Goal: Task Accomplishment & Management: Use online tool/utility

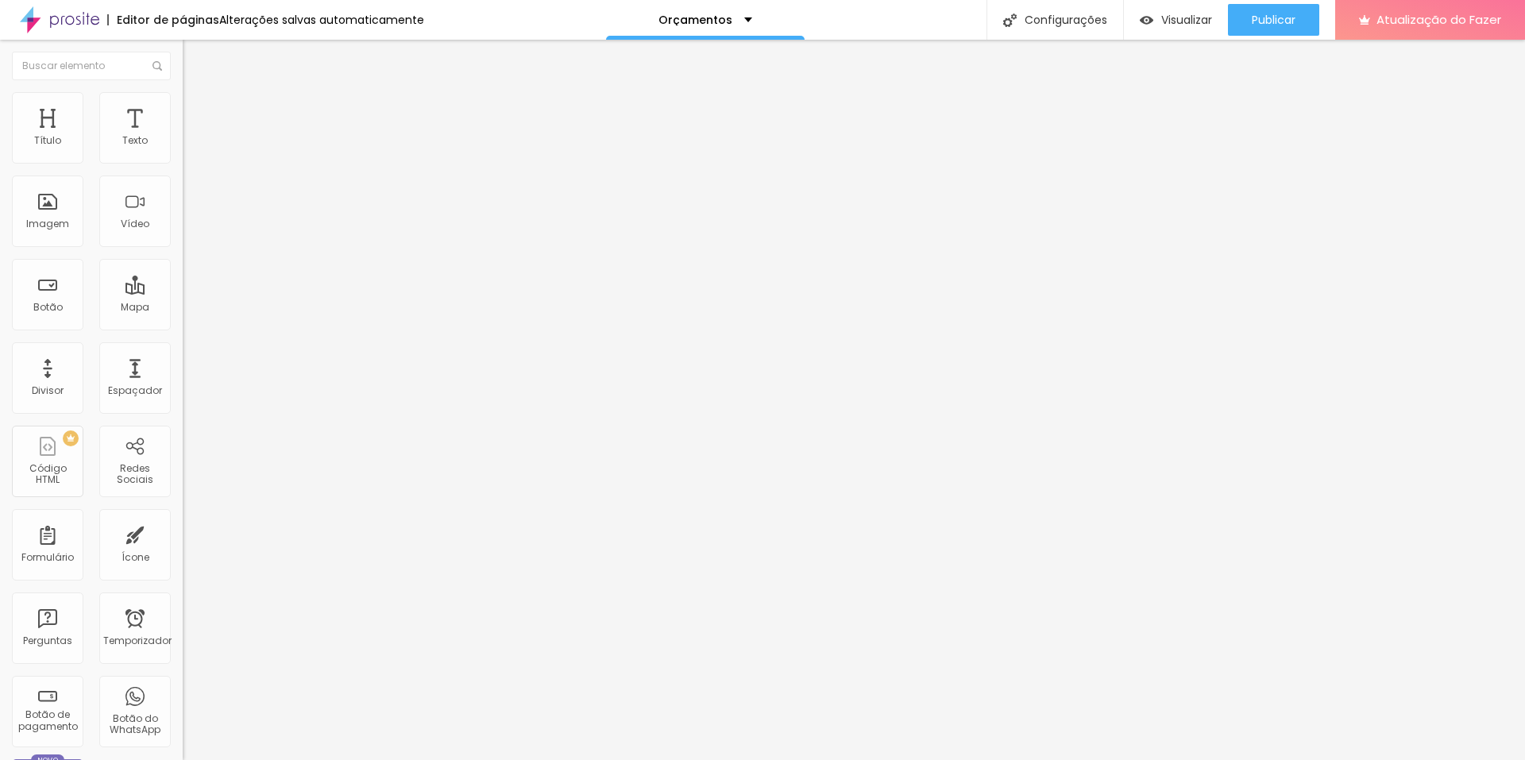
click at [183, 149] on input "Contato" at bounding box center [278, 141] width 191 height 16
type input "GESTANTE"
click at [183, 149] on input "Canal no Youtube" at bounding box center [278, 141] width 191 height 16
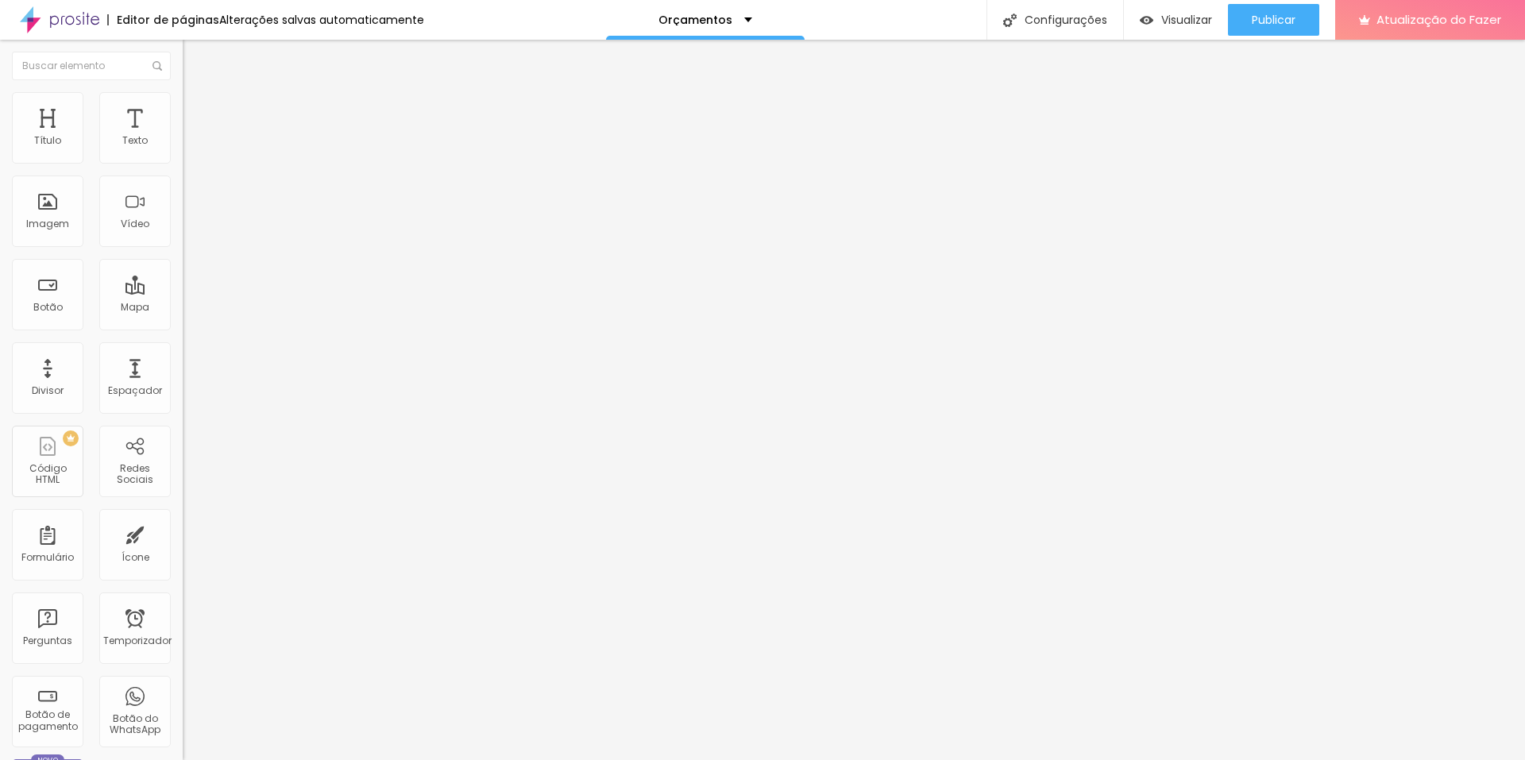
click at [183, 149] on input "Canal no Youtube" at bounding box center [278, 141] width 191 height 16
click at [183, 149] on input "GESTANTE" at bounding box center [278, 141] width 191 height 16
click at [183, 149] on input "CASAL" at bounding box center [278, 141] width 191 height 16
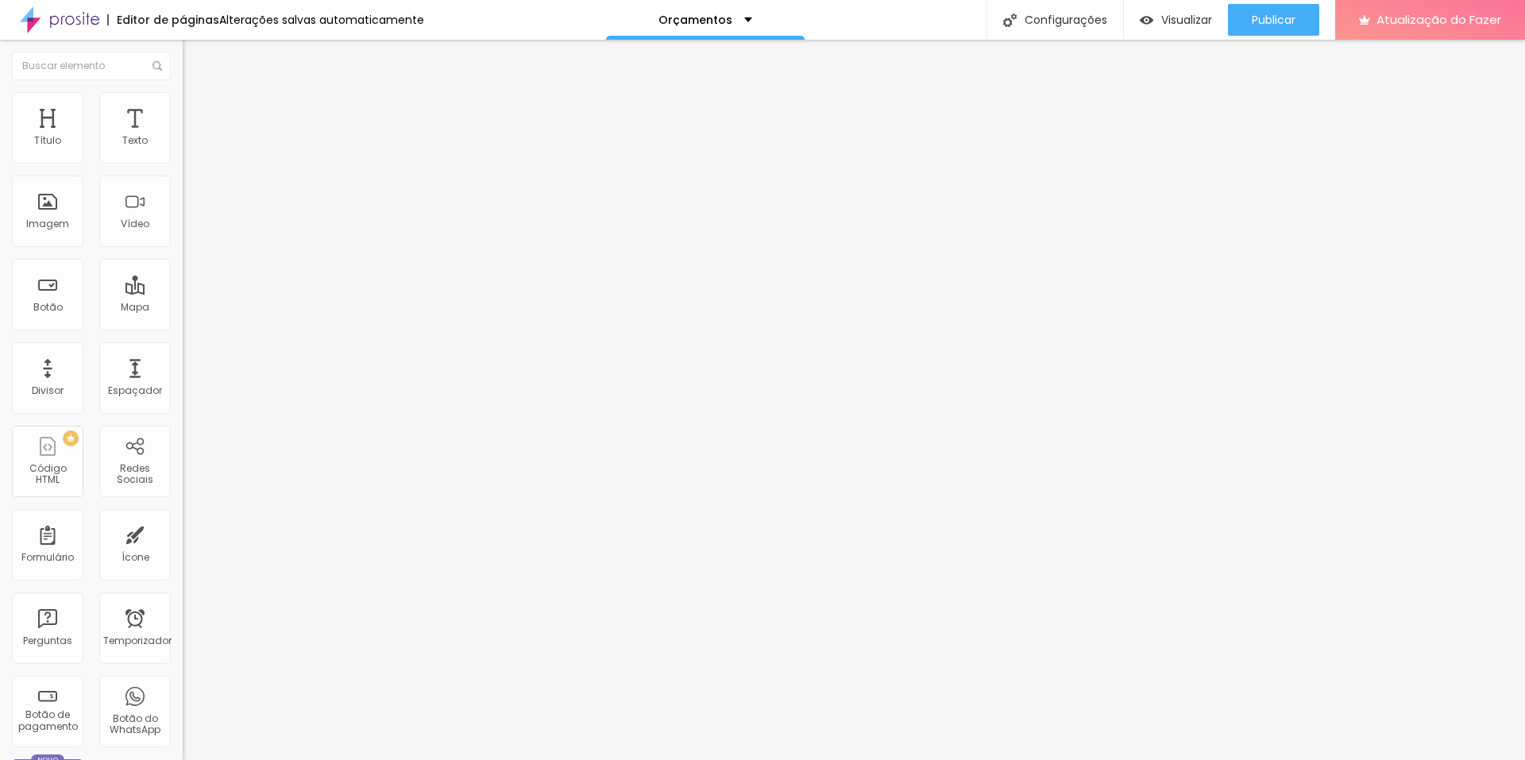
click at [183, 149] on input "CASAL" at bounding box center [278, 141] width 191 height 16
drag, startPoint x: 91, startPoint y: 176, endPoint x: 0, endPoint y: 176, distance: 91.4
click at [183, 176] on div "Texto GESTANTE Alinhamento Tamanho Grande Pequeno Normal Grande Link URL https:…" at bounding box center [274, 239] width 183 height 231
type input "CASAL"
drag, startPoint x: 89, startPoint y: 177, endPoint x: 0, endPoint y: 188, distance: 89.7
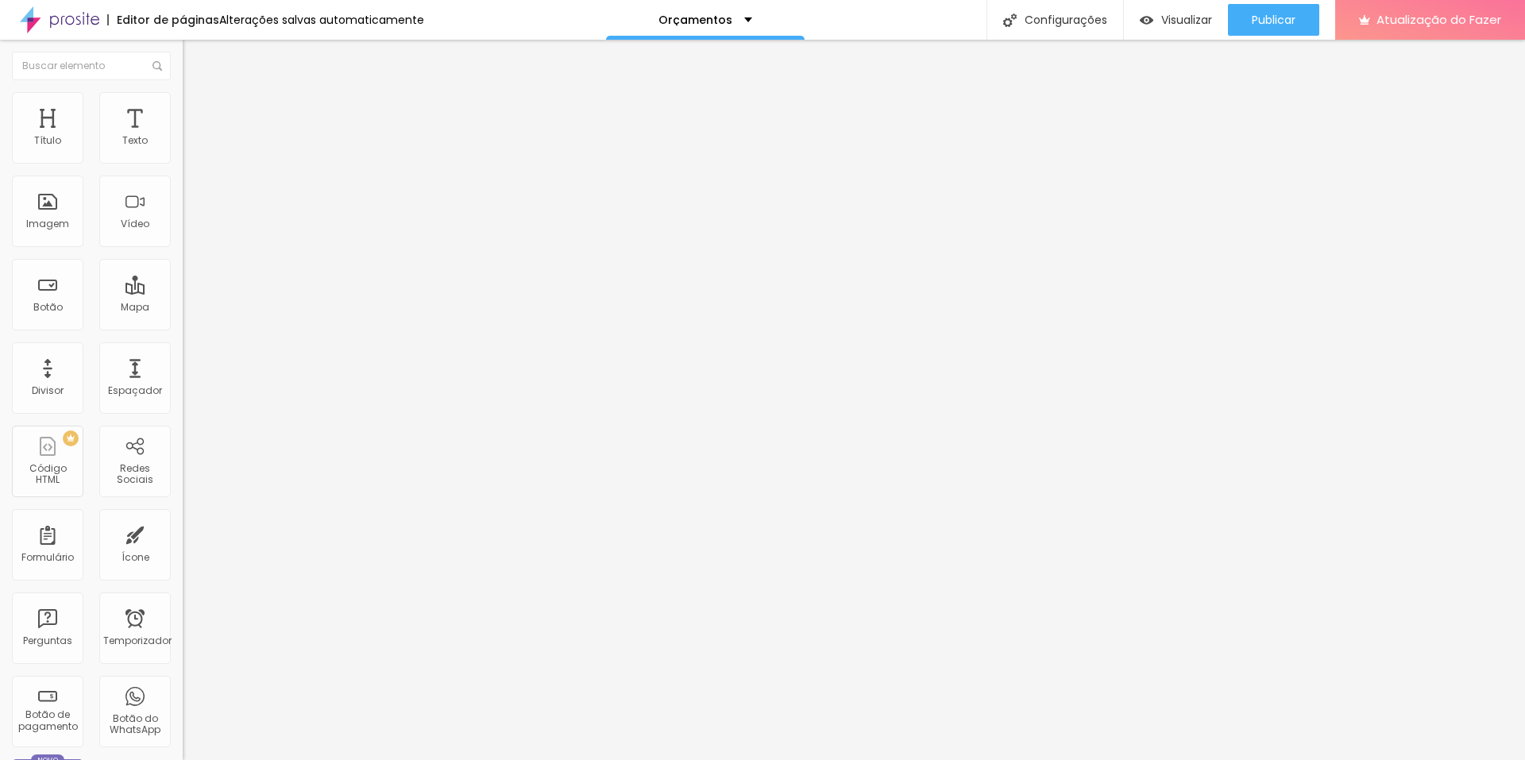
click at [183, 188] on div "Texto CASAL Alinhamento Tamanho Grande Pequeno Normal Grande Link URL https:// …" at bounding box center [274, 239] width 183 height 231
drag, startPoint x: 44, startPoint y: 179, endPoint x: 0, endPoint y: 194, distance: 47.0
click at [183, 194] on div "Texto Canal no Youtube Alinhamento Tamanho Grande Pequeno Normal Grande Link UR…" at bounding box center [274, 239] width 183 height 231
type input "GESTANTE"
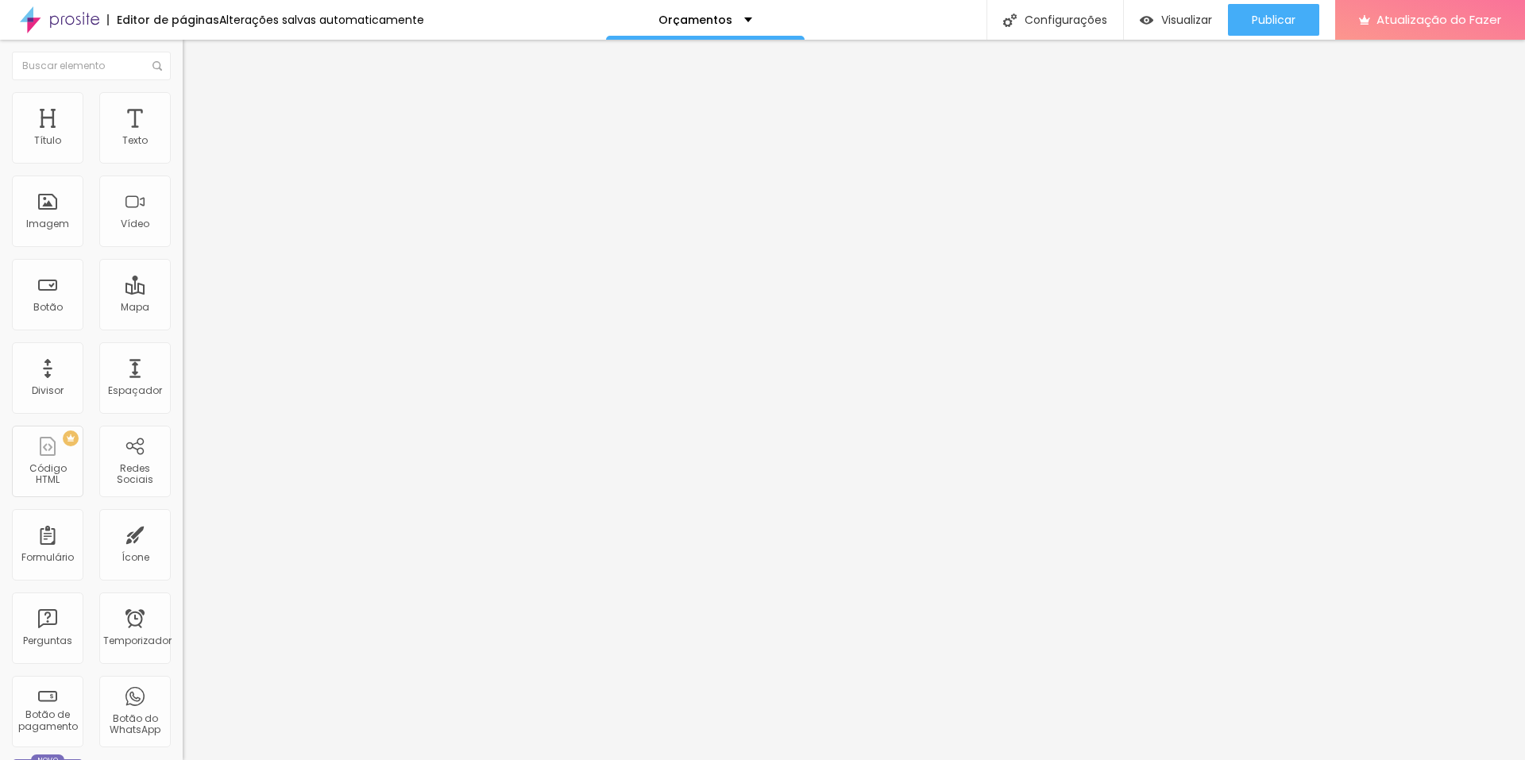
scroll to position [0, 0]
drag, startPoint x: 122, startPoint y: 177, endPoint x: 16, endPoint y: 176, distance: 106.5
click at [183, 149] on input "últimos trabalhos" at bounding box center [278, 141] width 191 height 16
type input "INFANTIL"
click at [183, 149] on input "Linkedin" at bounding box center [278, 141] width 191 height 16
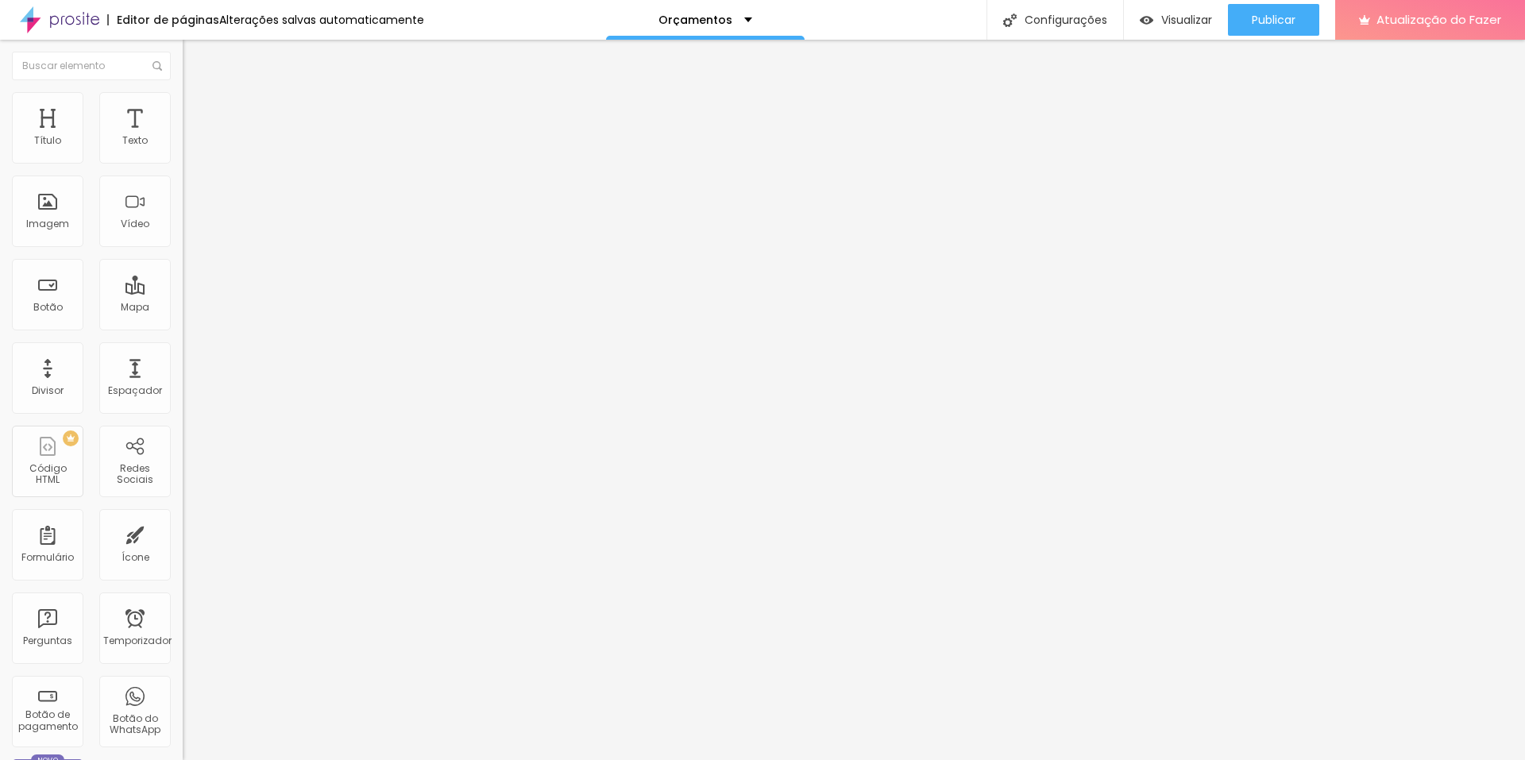
click at [183, 149] on input "Linkedin" at bounding box center [278, 141] width 191 height 16
type input "FEMININO"
click at [183, 149] on input "Curso de Lightroom" at bounding box center [278, 141] width 191 height 16
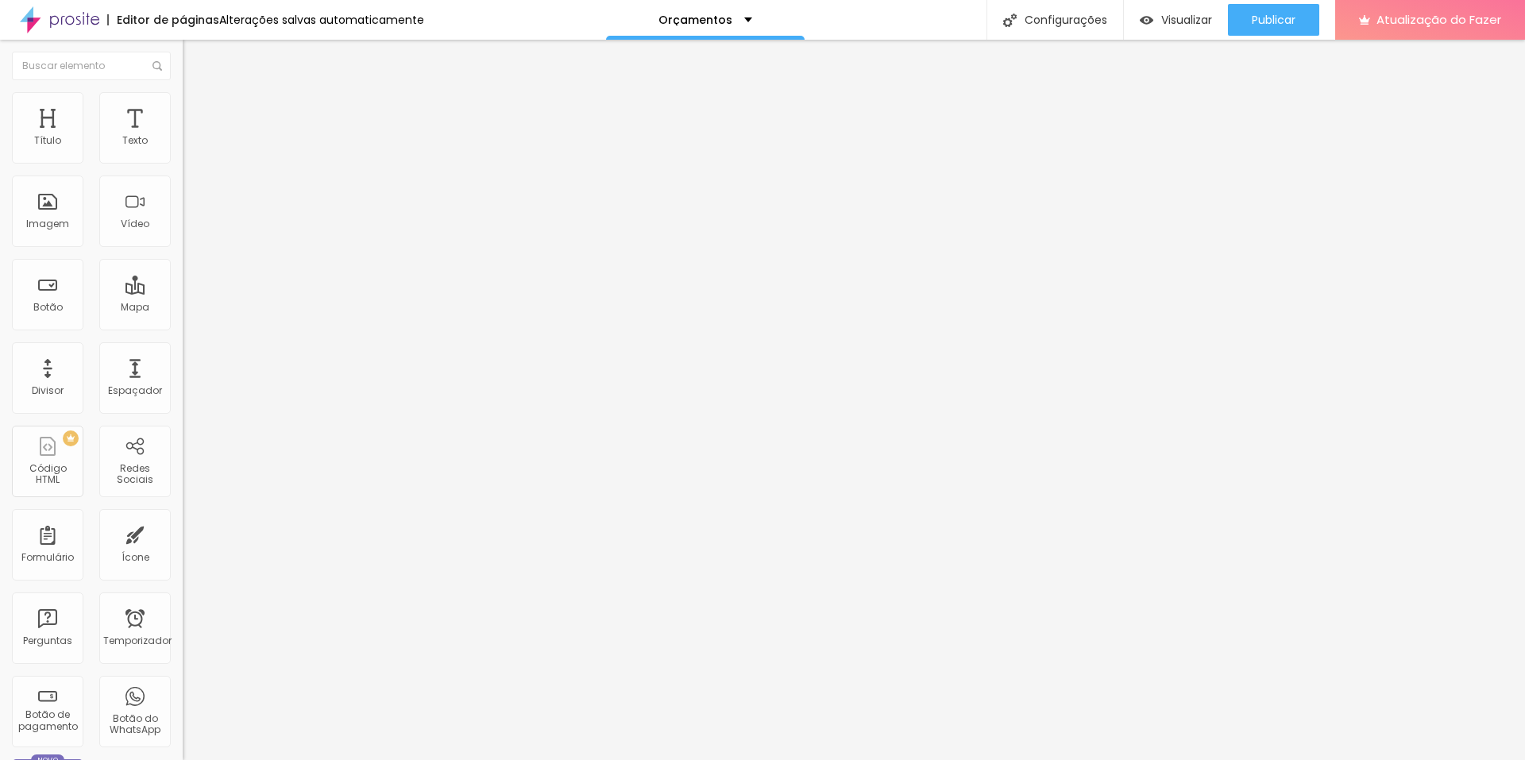
click at [183, 149] on input "Curso de Lightroom" at bounding box center [278, 141] width 191 height 16
type input "CORPORATIVO"
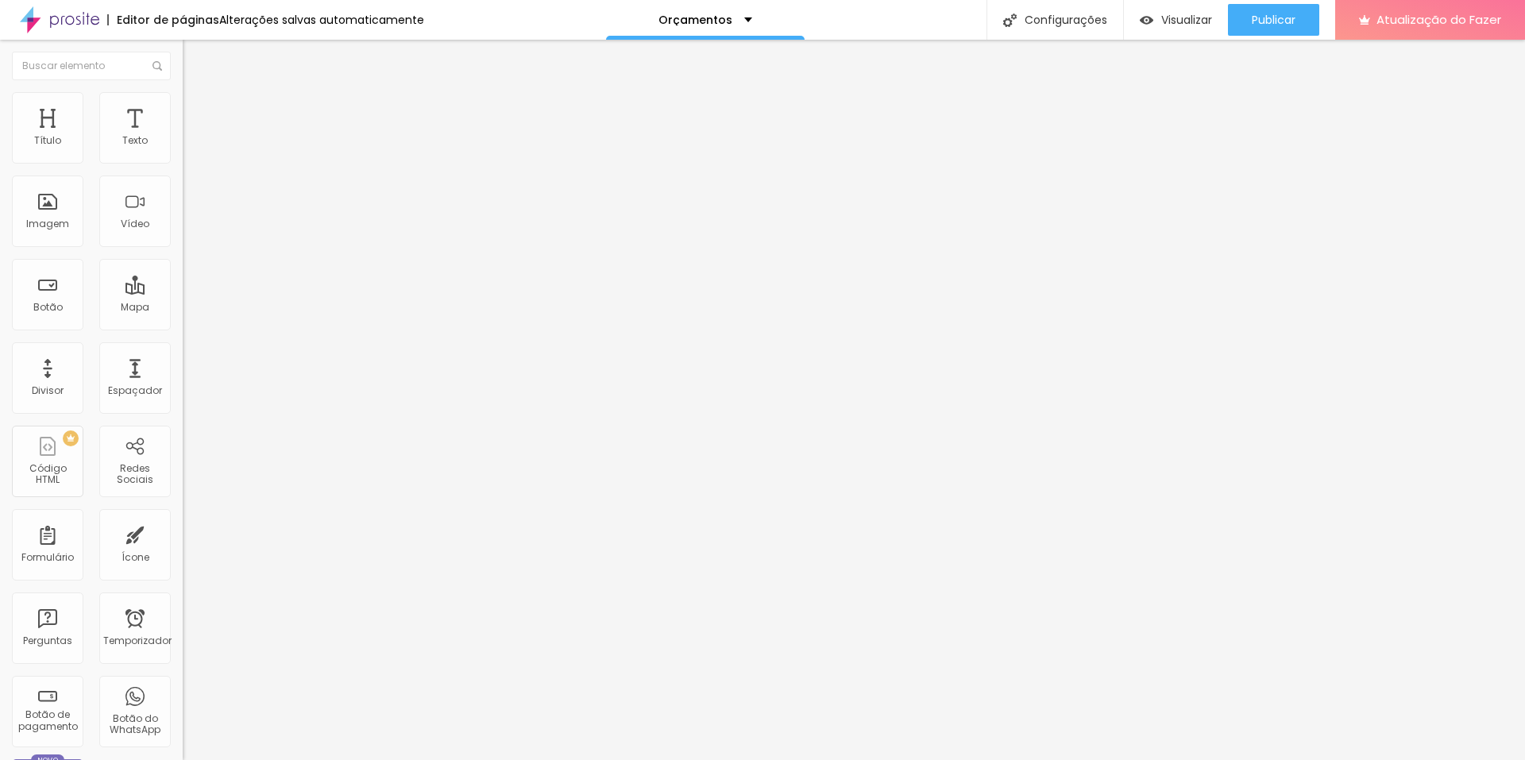
click at [183, 108] on li "Avançado" at bounding box center [274, 116] width 183 height 16
click at [183, 97] on img at bounding box center [190, 99] width 14 height 14
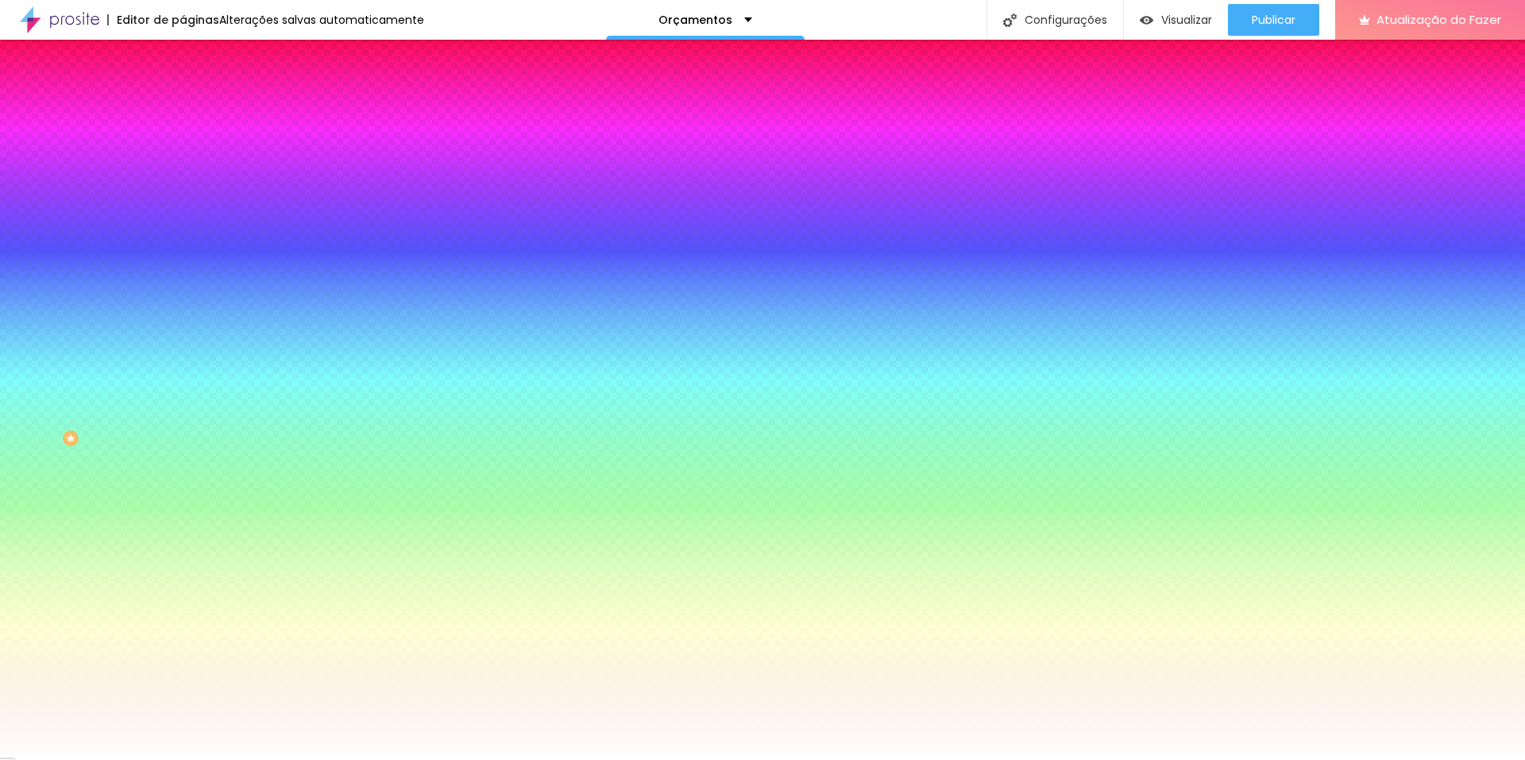
click at [183, 92] on li "Conteúdo" at bounding box center [274, 84] width 183 height 16
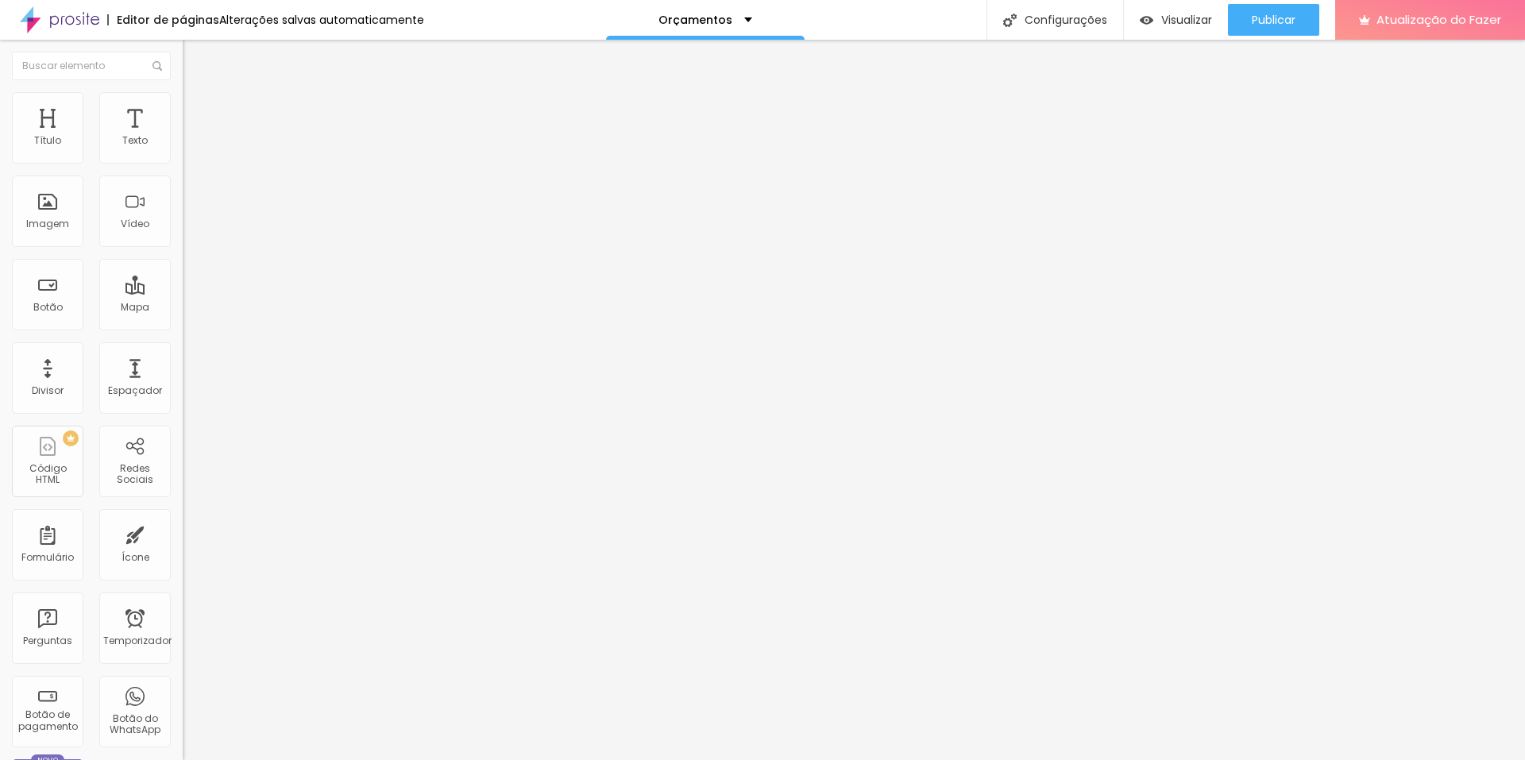
click at [183, 327] on input "https://" at bounding box center [278, 319] width 191 height 16
paste input "alexsandrophotos.alboompro.com/orcamento"
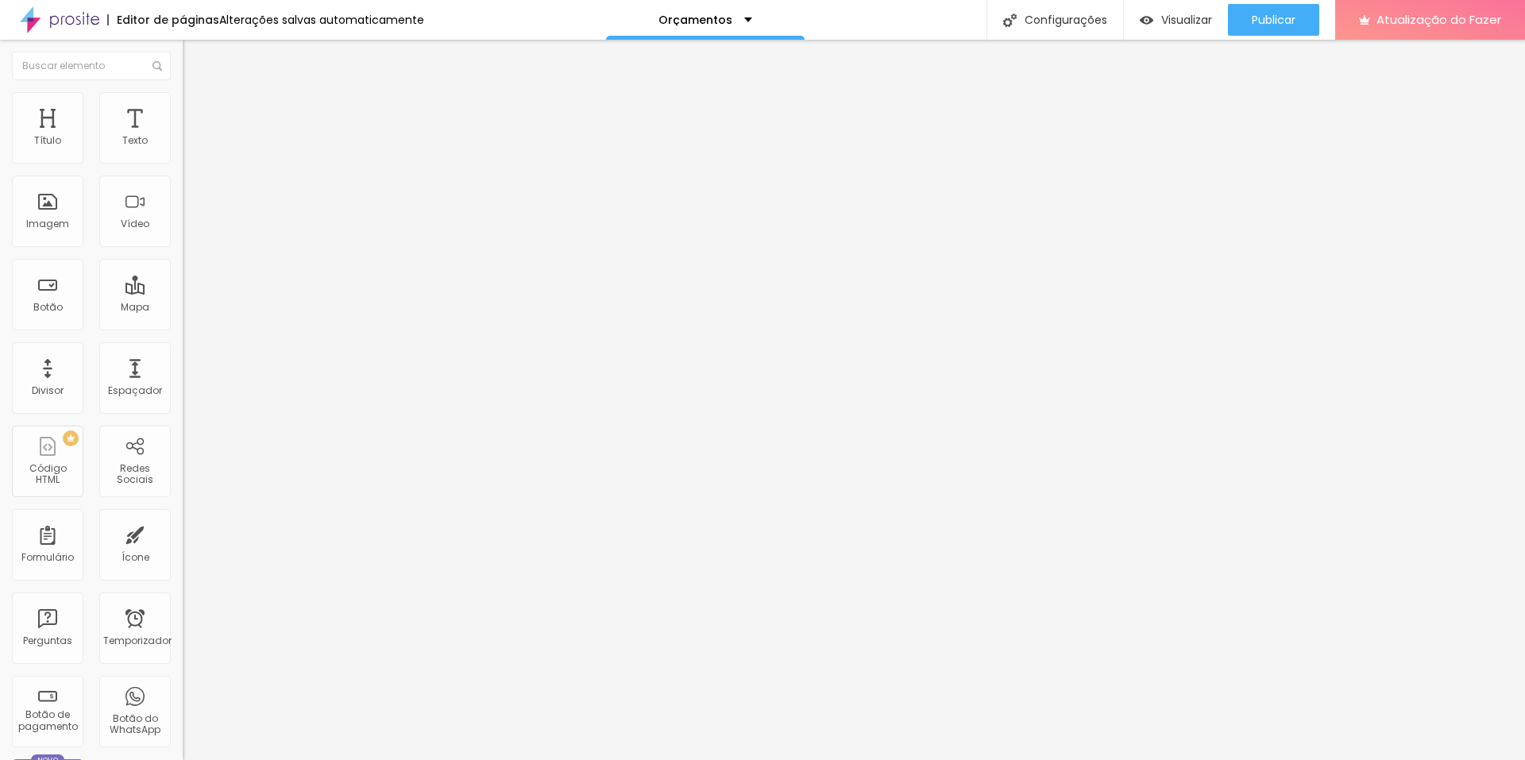
click at [183, 424] on div "Editar nulo Conteúdo Estilo Avançado Texto CASAL Alinhamento Tamanho Grande Peq…" at bounding box center [274, 400] width 183 height 721
click at [1260, 21] on font "Publicar" at bounding box center [1274, 20] width 44 height 16
click at [1198, 19] on font "Visualizar" at bounding box center [1172, 20] width 51 height 16
click at [183, 327] on input "alexsandrophotos.alboompro.com/orcamento" at bounding box center [278, 319] width 191 height 16
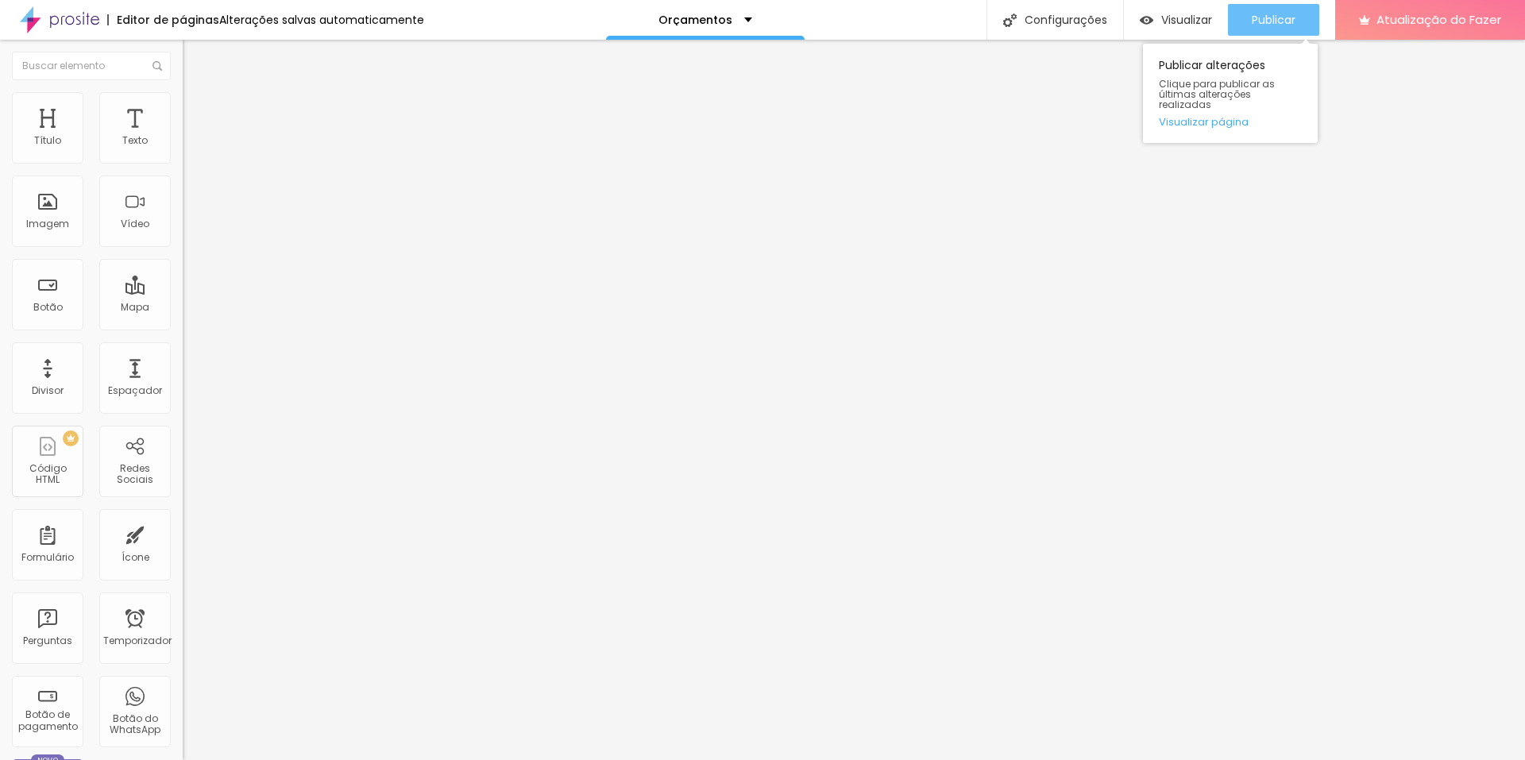
click at [1289, 23] on font "Publicar" at bounding box center [1274, 20] width 44 height 16
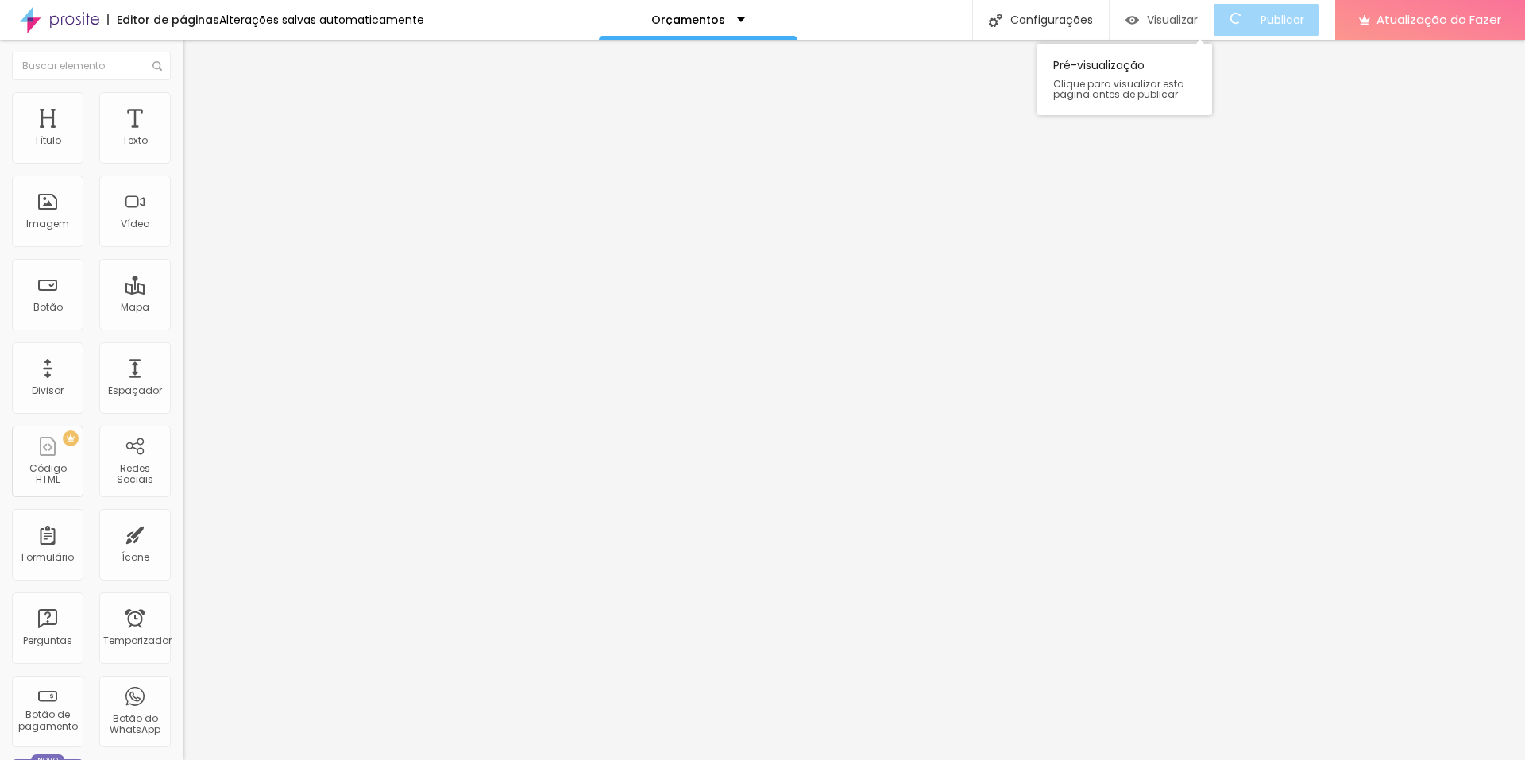
click at [1180, 8] on div "Visualizar" at bounding box center [1162, 20] width 72 height 32
click at [183, 327] on input "alexsandrophotos.alboompro.com/orcamento" at bounding box center [278, 319] width 191 height 16
paste input "https://alexsandrophotos.alboompro.com/orc"
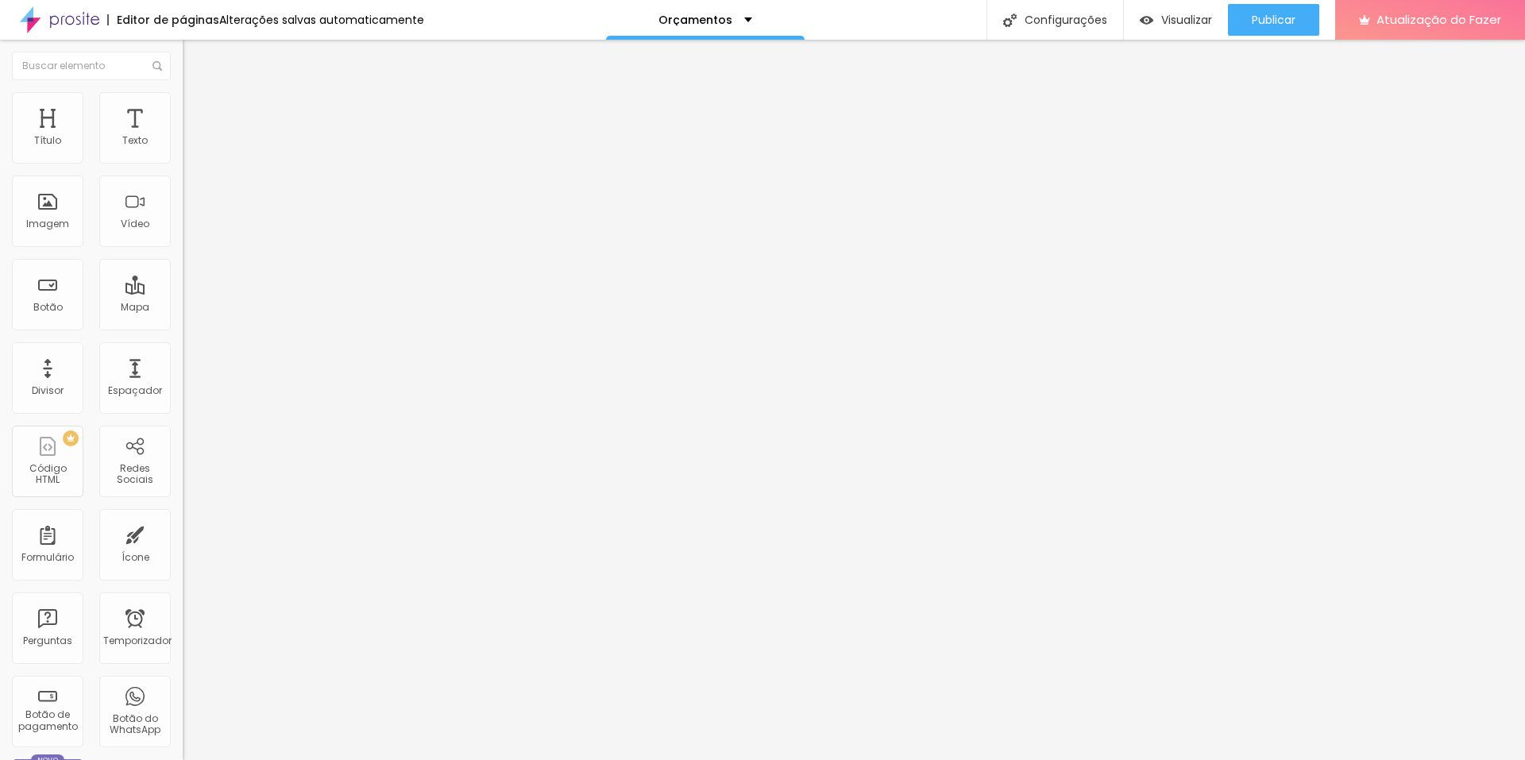
scroll to position [0, 117]
type input "https://alexsandrophotos.alboompro.com/orcamento"
click at [183, 355] on div "URL https://alexsandrophotos.alboompro.com/orcamento Abrir em uma nova aba" at bounding box center [274, 328] width 183 height 53
click at [183, 347] on div at bounding box center [274, 347] width 183 height 0
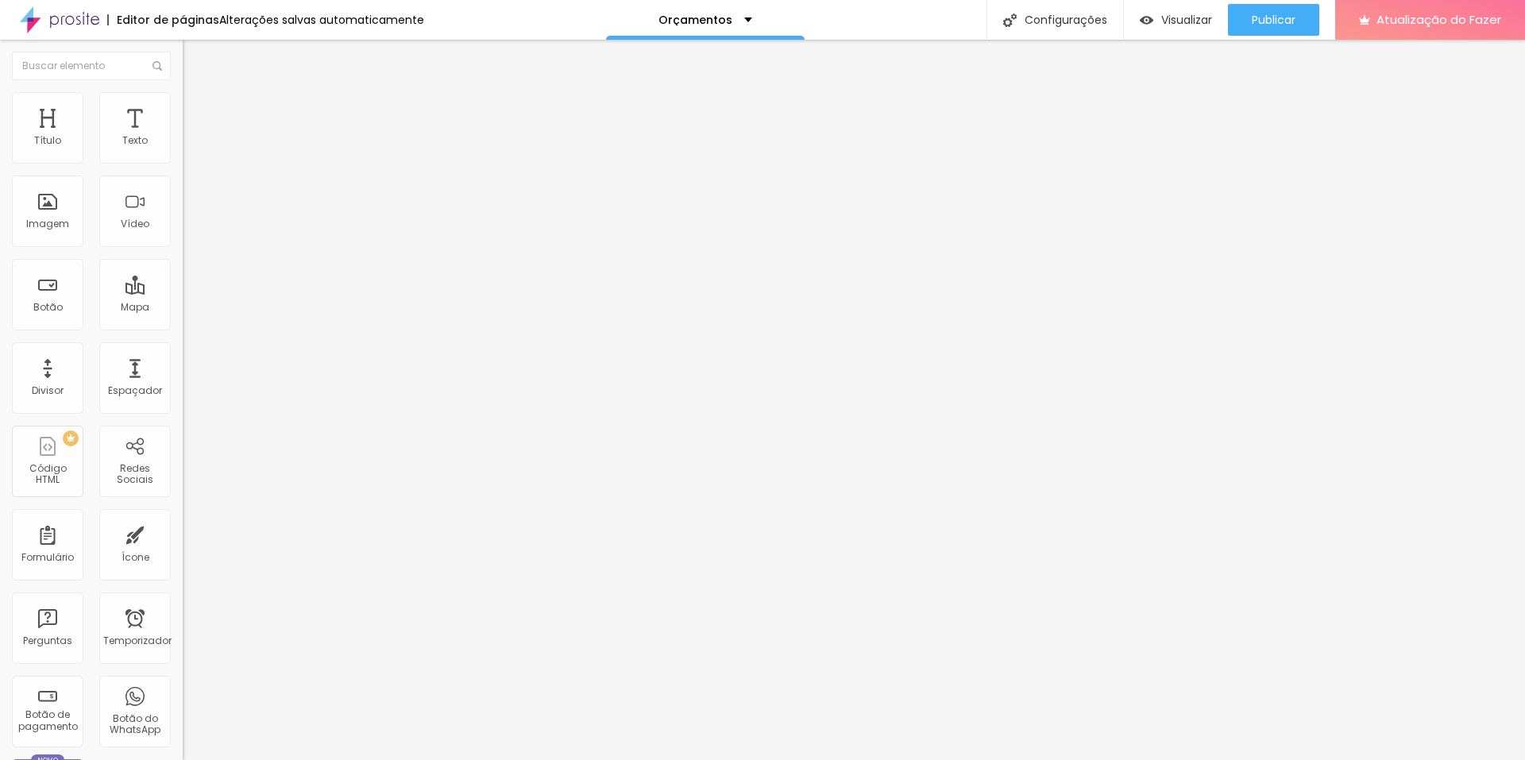
click at [183, 417] on div "Editar nulo Conteúdo Estilo Avançado Texto CASAL Alinhamento Tamanho Grande Peq…" at bounding box center [274, 400] width 183 height 721
click at [1276, 14] on font "Publicar" at bounding box center [1274, 20] width 44 height 16
click at [1189, 17] on font "Visualizar" at bounding box center [1172, 20] width 51 height 16
click at [1037, 20] on font "Configurações" at bounding box center [1066, 20] width 83 height 16
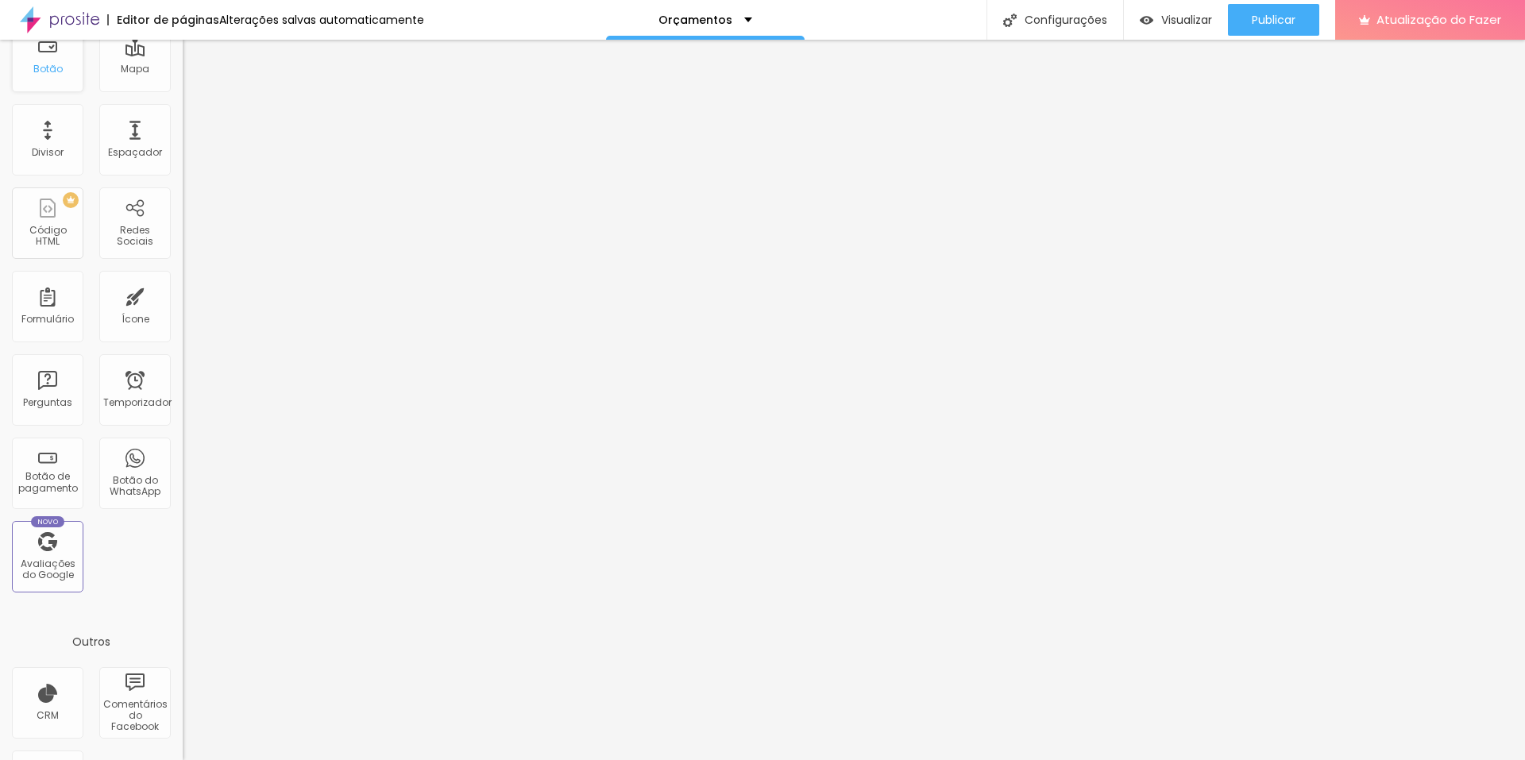
scroll to position [312, 0]
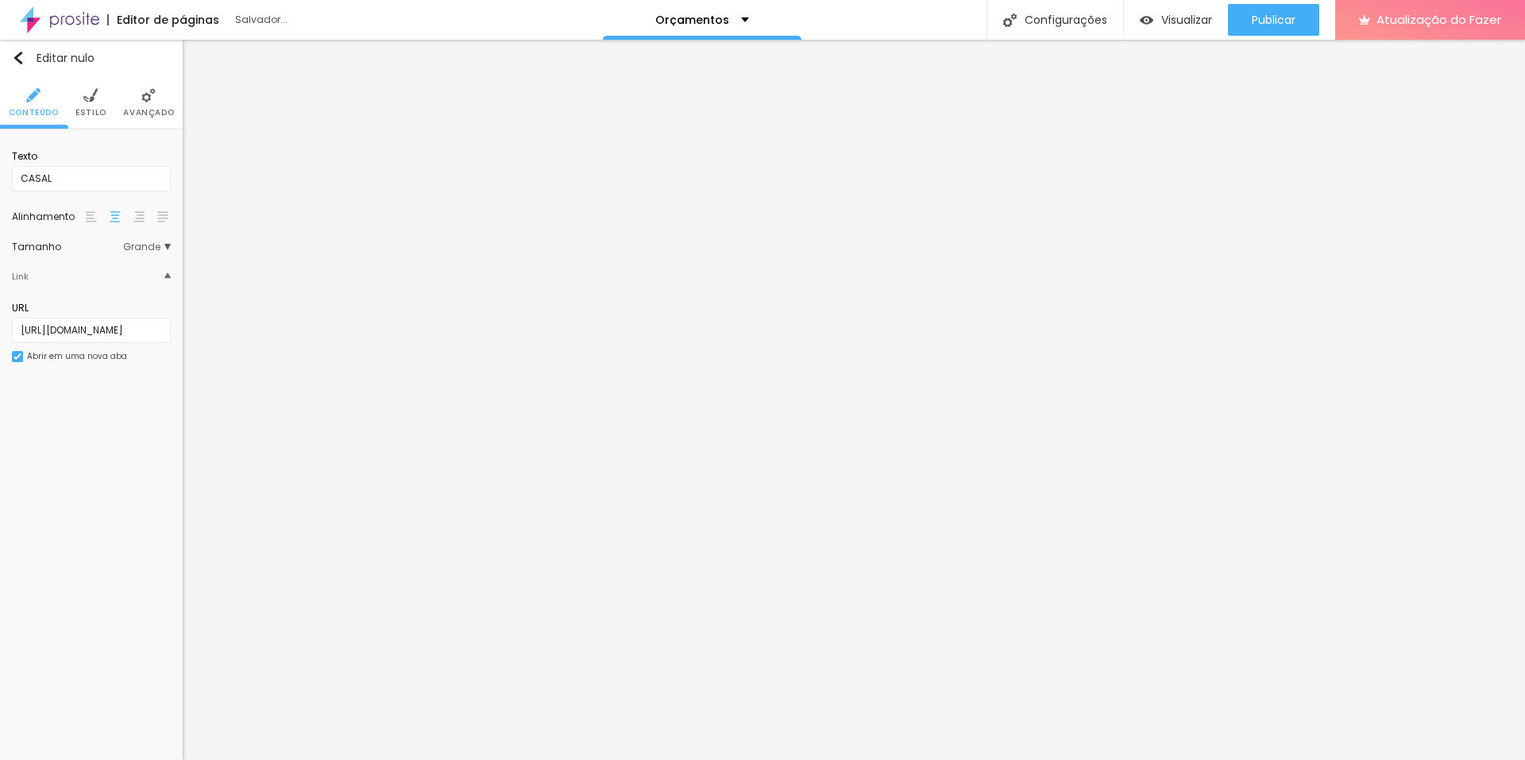
click at [99, 111] on font "Estilo" at bounding box center [90, 112] width 31 height 12
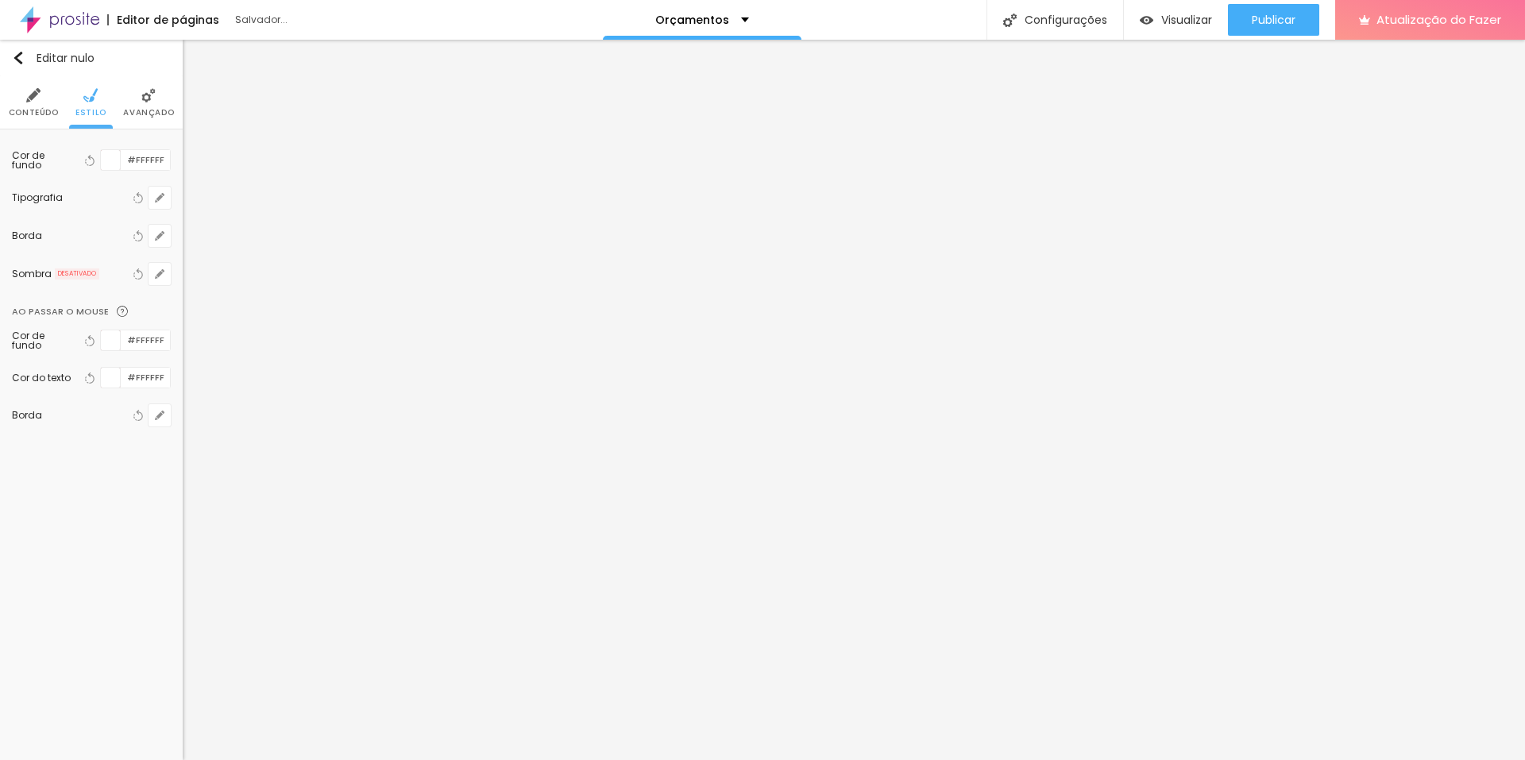
click at [136, 109] on font "Avançado" at bounding box center [148, 112] width 51 height 12
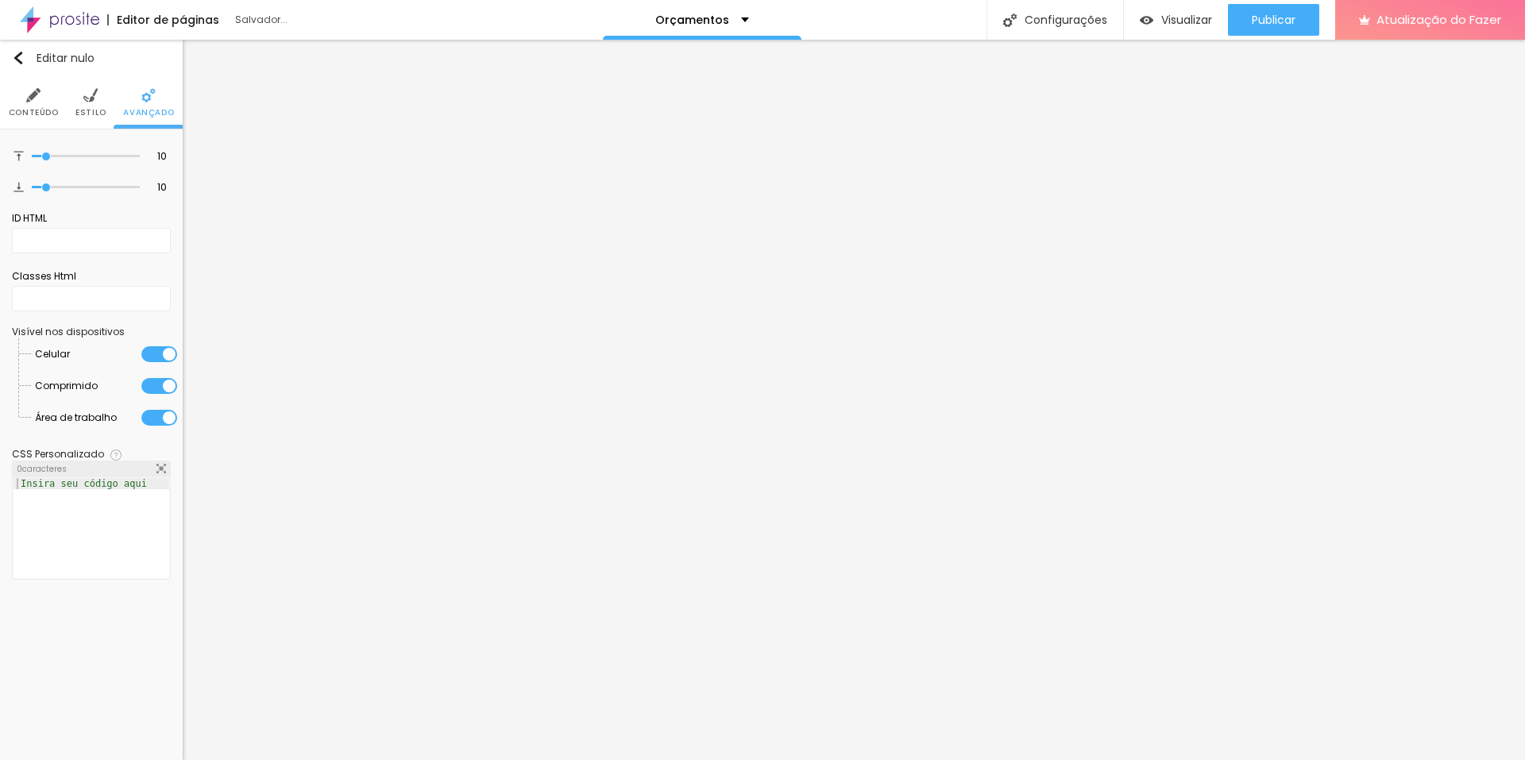
click at [89, 107] on font "Estilo" at bounding box center [90, 112] width 31 height 12
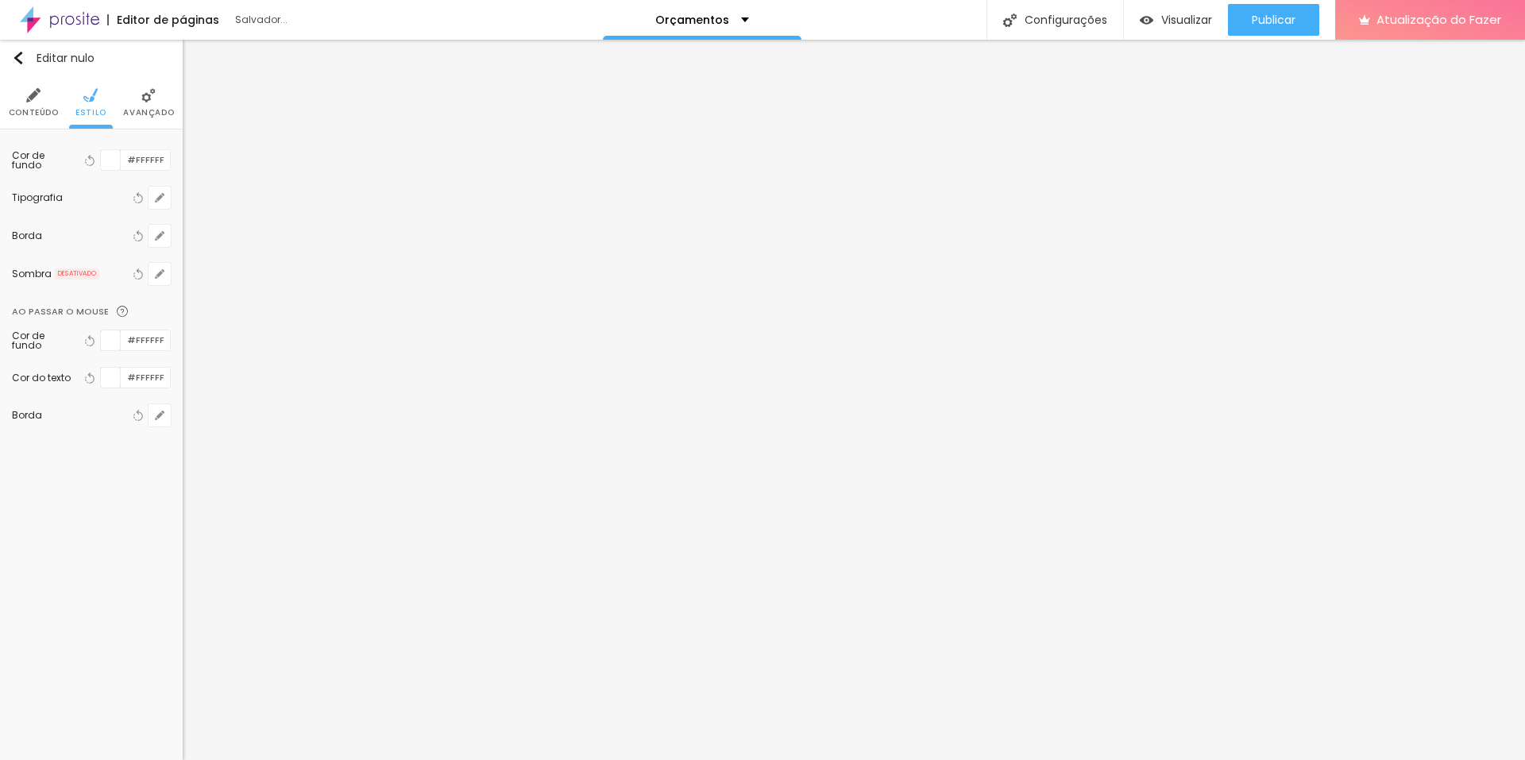
click at [30, 107] on font "Conteúdo" at bounding box center [34, 112] width 50 height 12
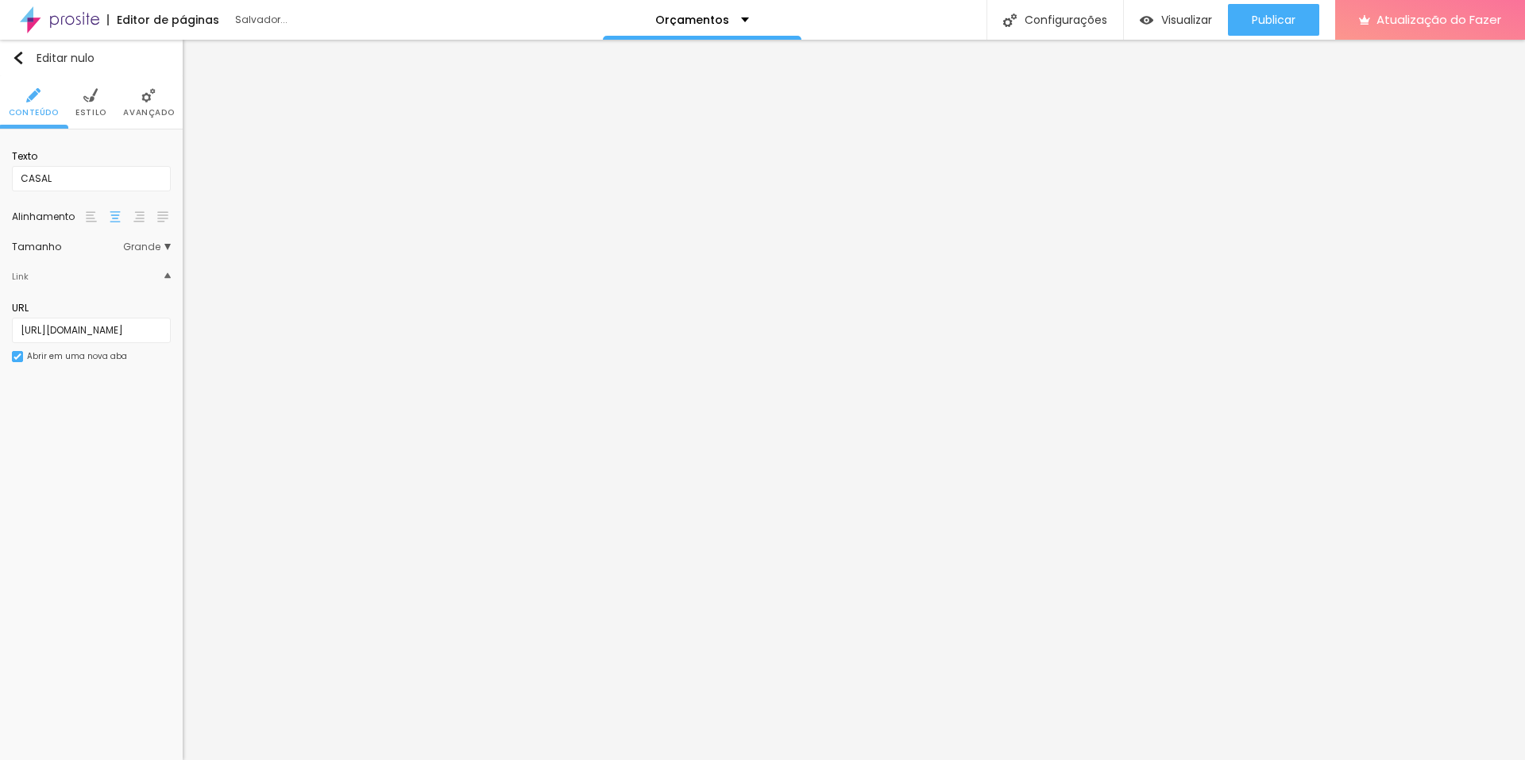
click at [148, 248] on font "Grande" at bounding box center [141, 247] width 37 height 14
click at [149, 248] on font "Grande" at bounding box center [141, 247] width 37 height 14
click at [81, 91] on li "Estilo" at bounding box center [90, 102] width 31 height 52
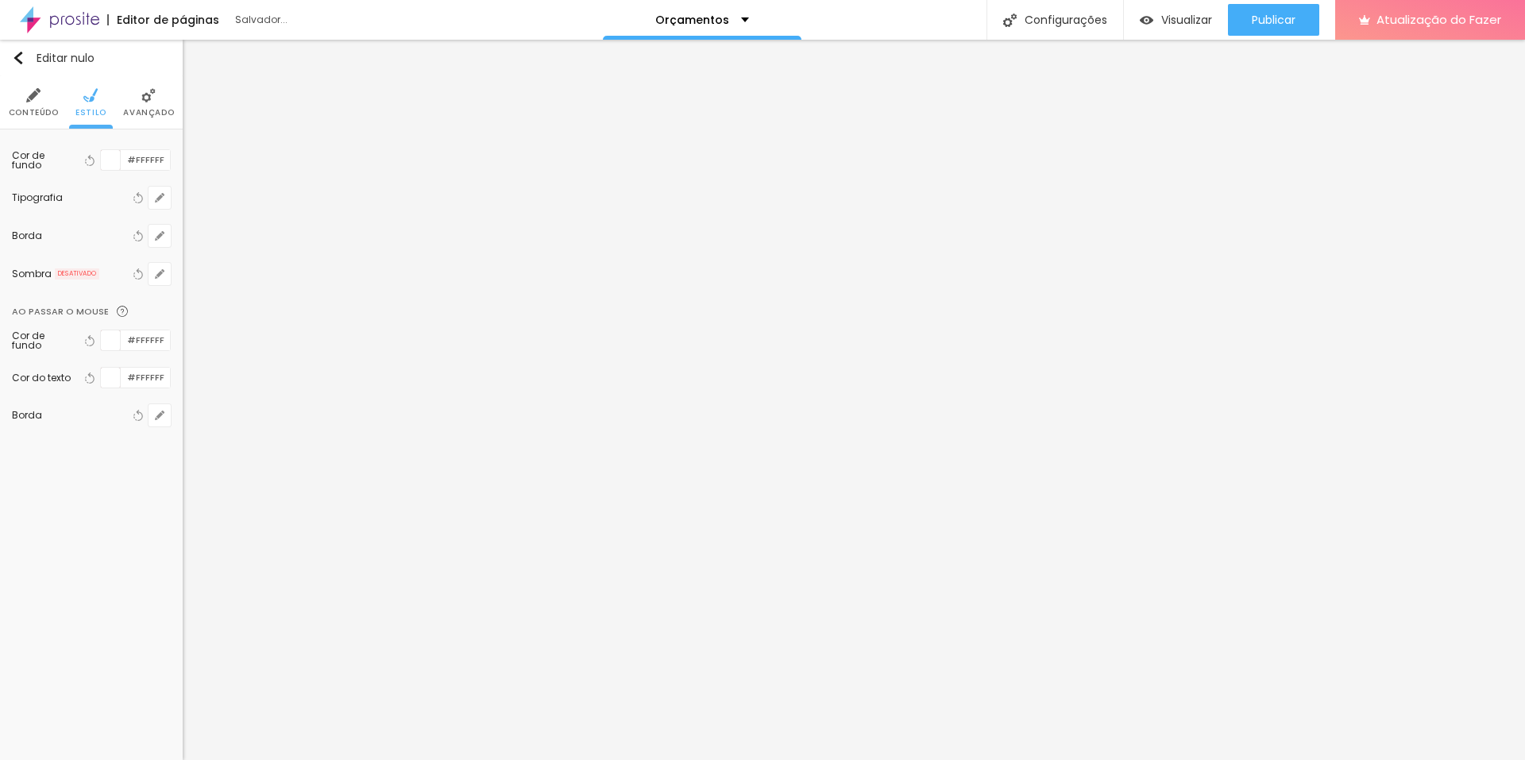
click at [107, 157] on div at bounding box center [111, 160] width 20 height 20
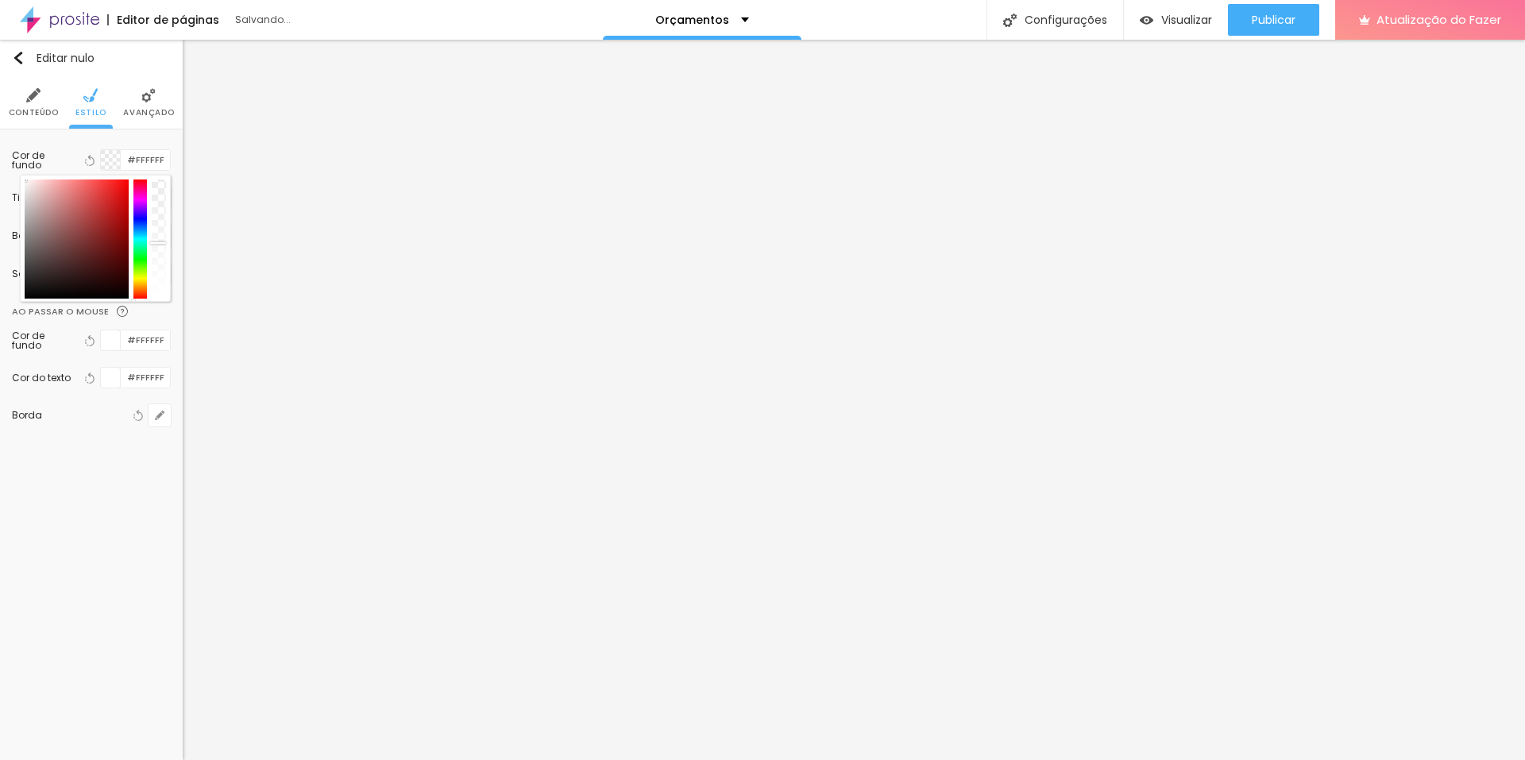
click at [153, 245] on div at bounding box center [159, 239] width 14 height 119
click at [91, 157] on icon "button" at bounding box center [91, 160] width 6 height 11
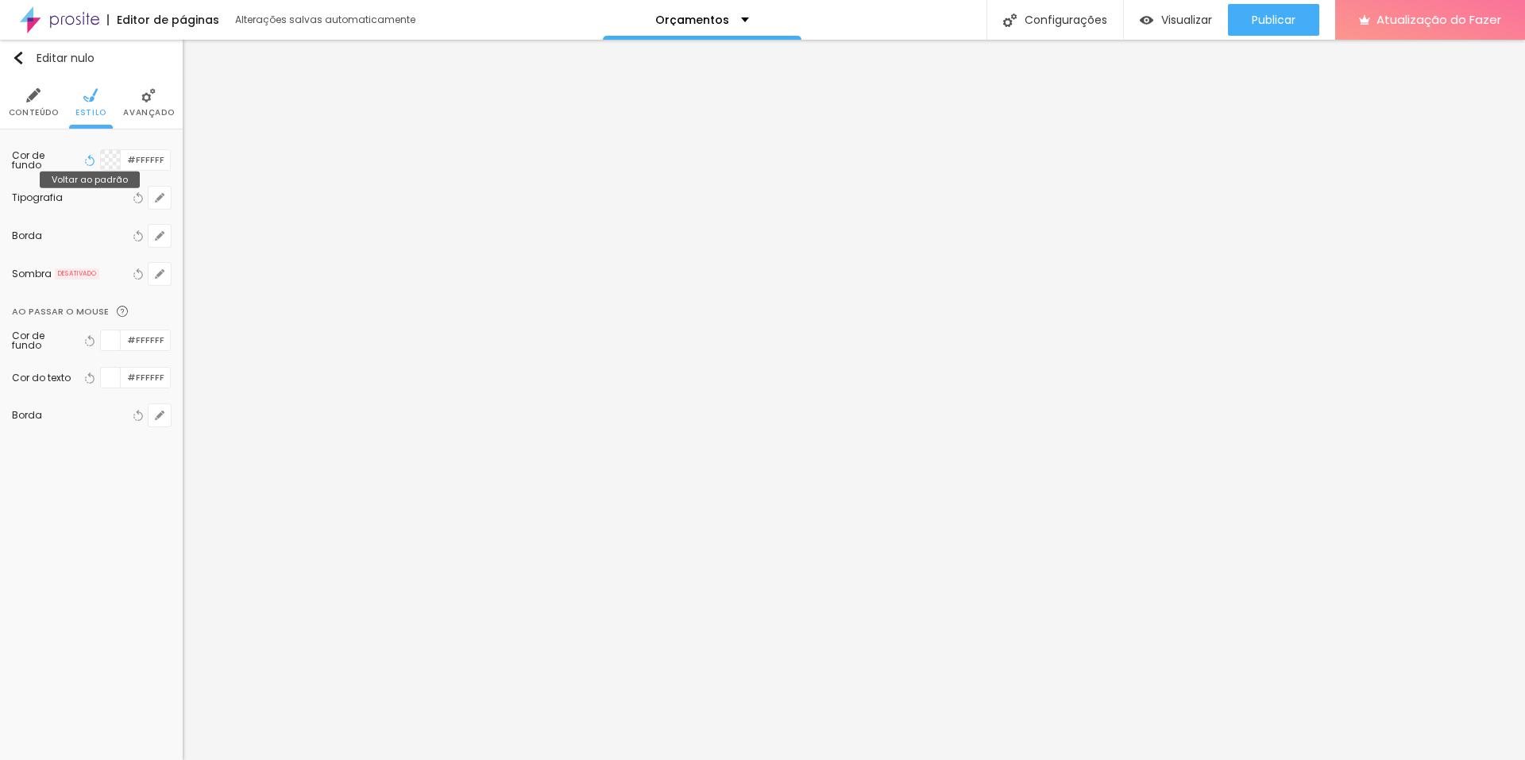
click at [91, 157] on icon "button" at bounding box center [91, 160] width 6 height 11
click at [106, 160] on div at bounding box center [111, 160] width 20 height 20
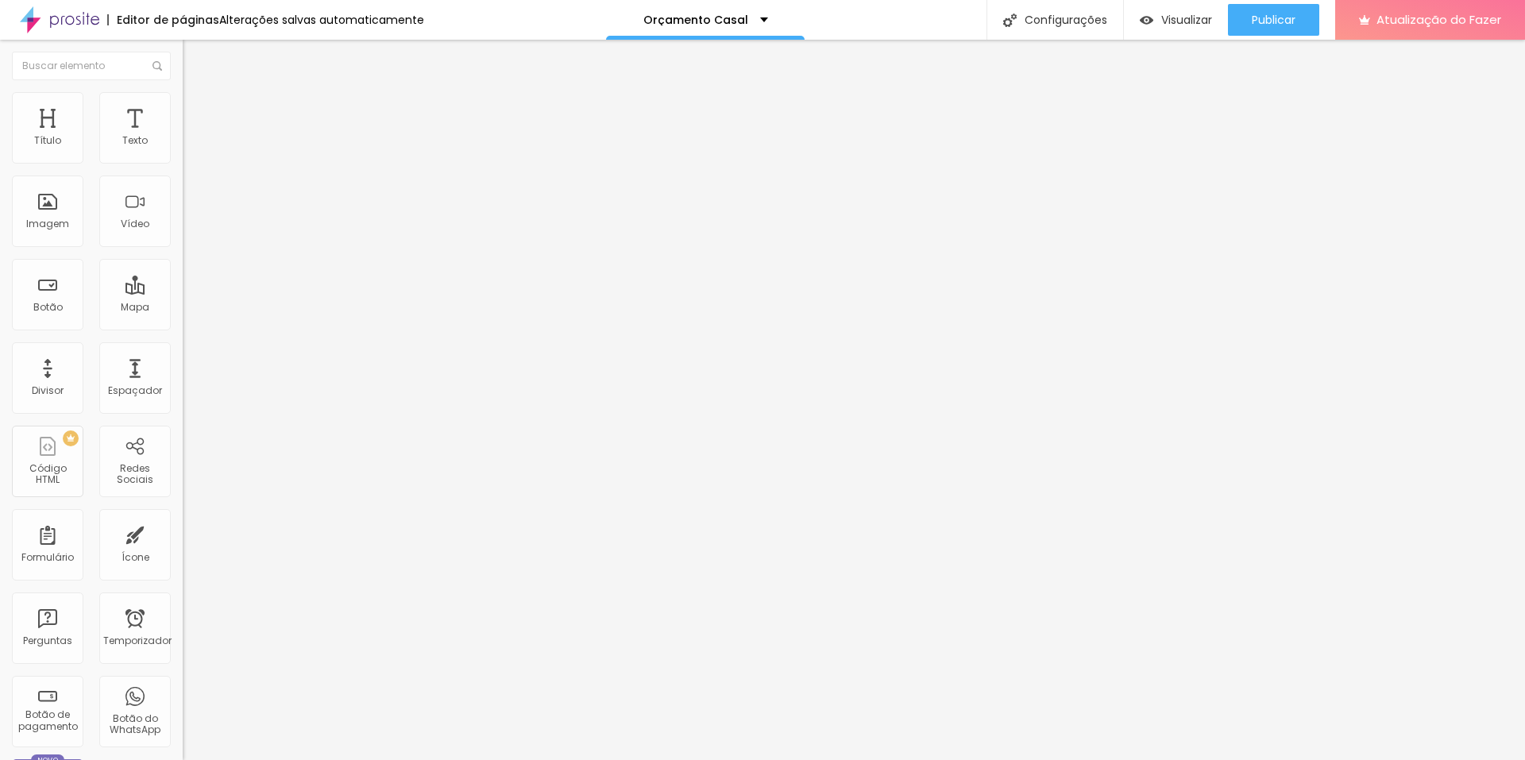
click at [197, 110] on font "Avançado" at bounding box center [223, 103] width 52 height 14
click at [183, 91] on img at bounding box center [190, 83] width 14 height 14
click at [183, 92] on li "Estilo" at bounding box center [274, 84] width 183 height 16
click at [197, 108] on font "Avançado" at bounding box center [223, 103] width 52 height 14
click at [183, 91] on img at bounding box center [190, 83] width 14 height 14
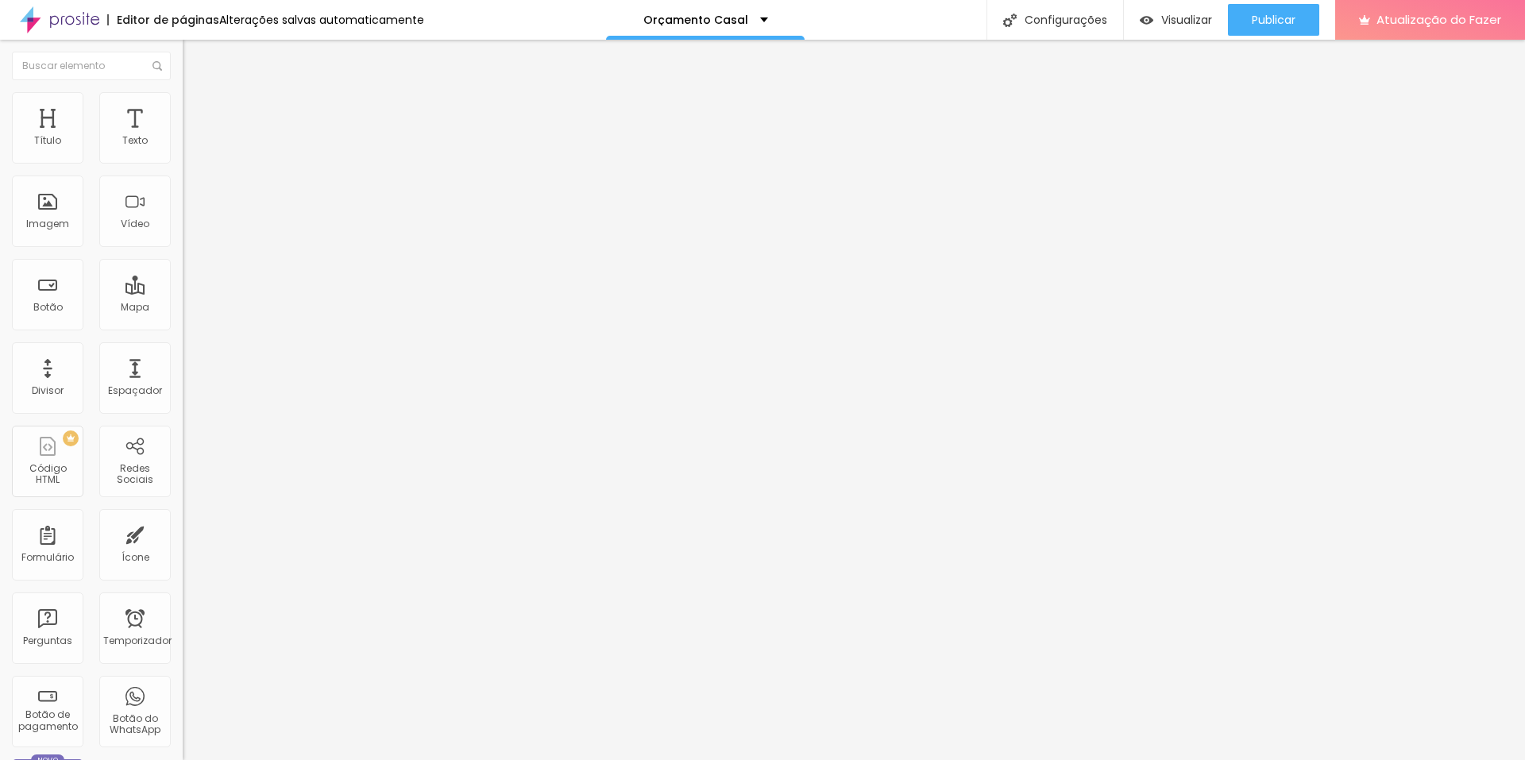
click at [197, 117] on font "Avançado" at bounding box center [223, 119] width 52 height 14
click at [183, 99] on img at bounding box center [190, 99] width 14 height 14
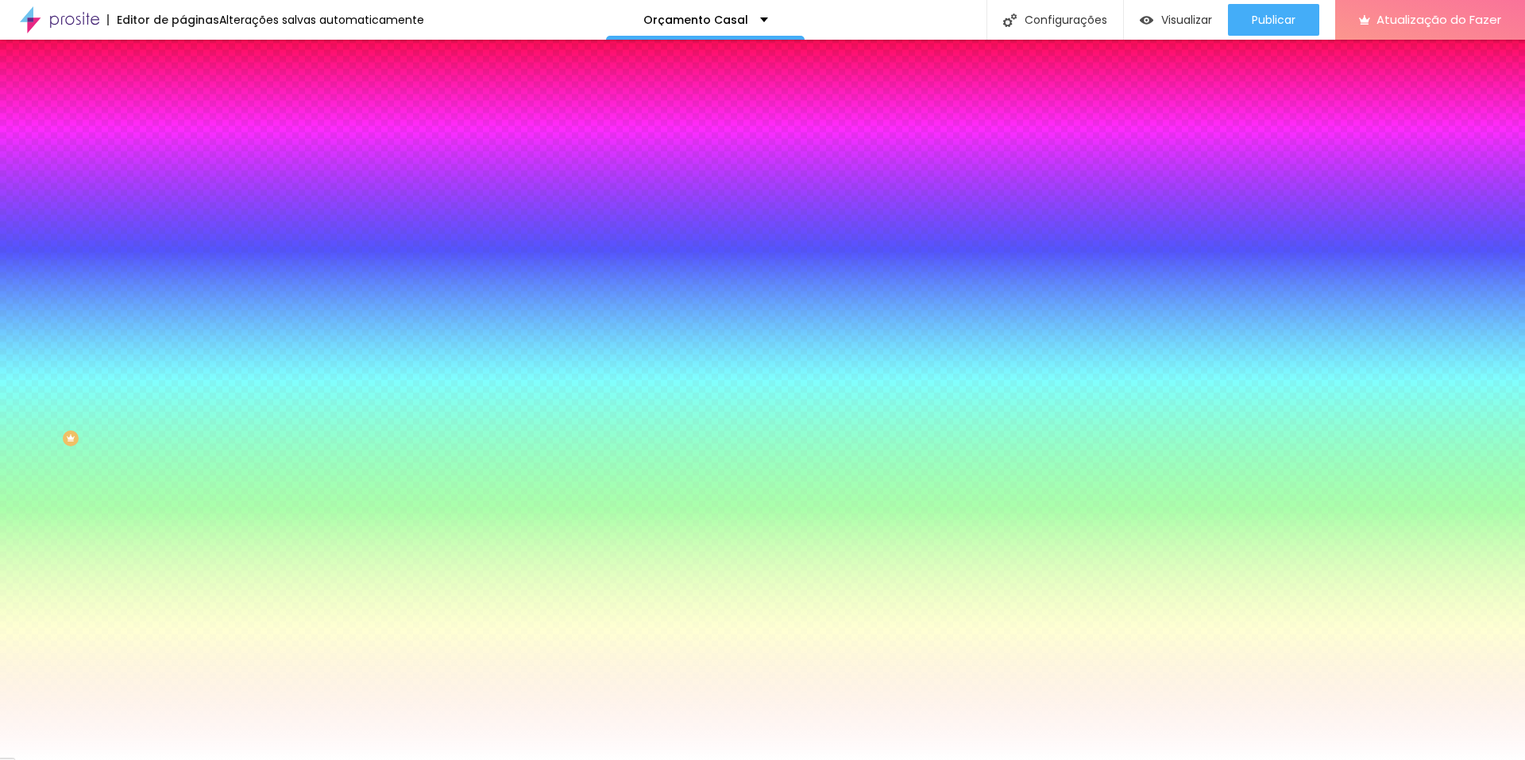
click at [183, 152] on div at bounding box center [274, 152] width 183 height 0
click at [183, 168] on input "#FFFFFF" at bounding box center [278, 160] width 191 height 16
click at [183, 160] on input "#FFFFFF" at bounding box center [278, 160] width 191 height 16
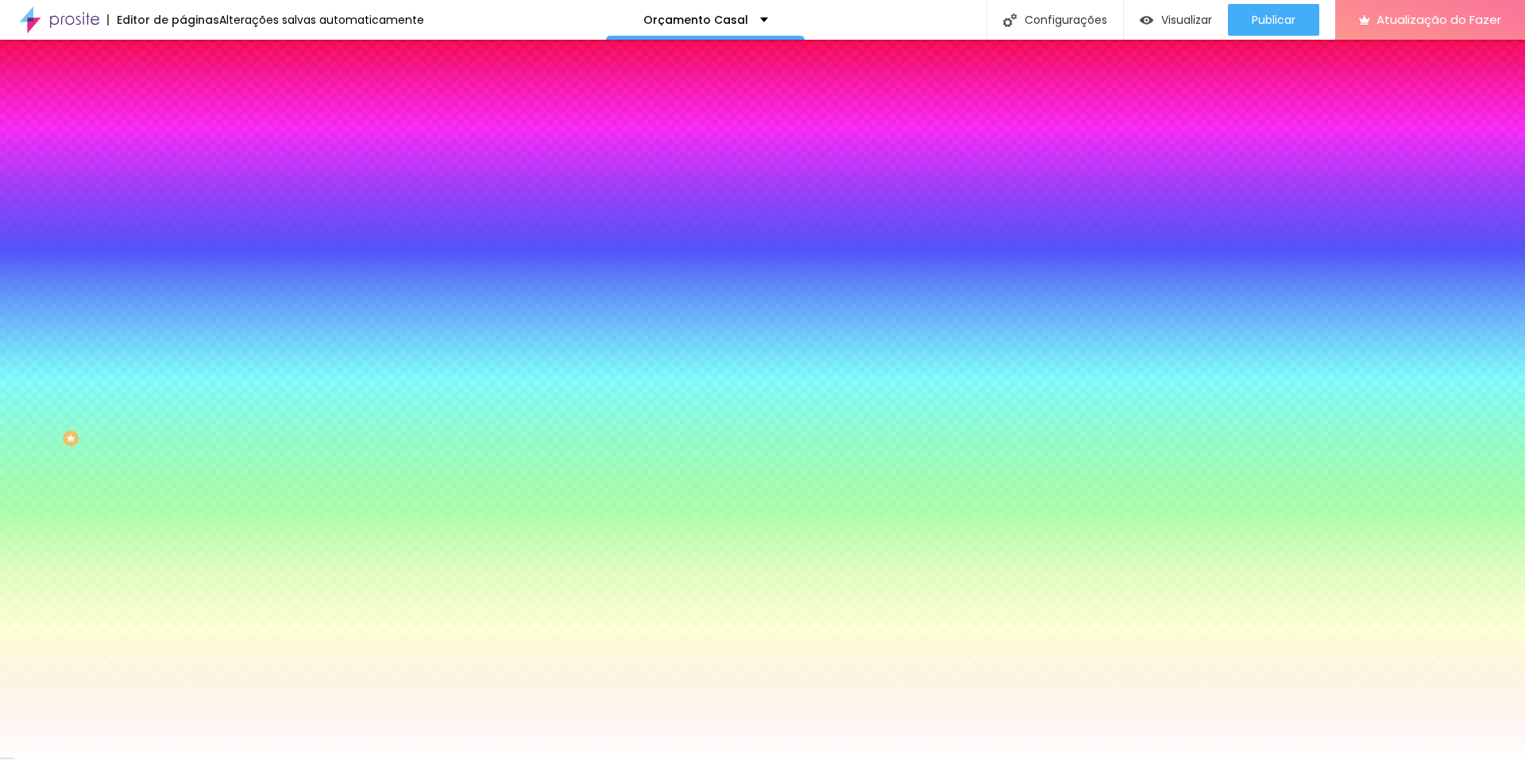
paste input "5E6E5"
type input "#5E6E5F"
click at [189, 197] on icon "button" at bounding box center [194, 202] width 10 height 10
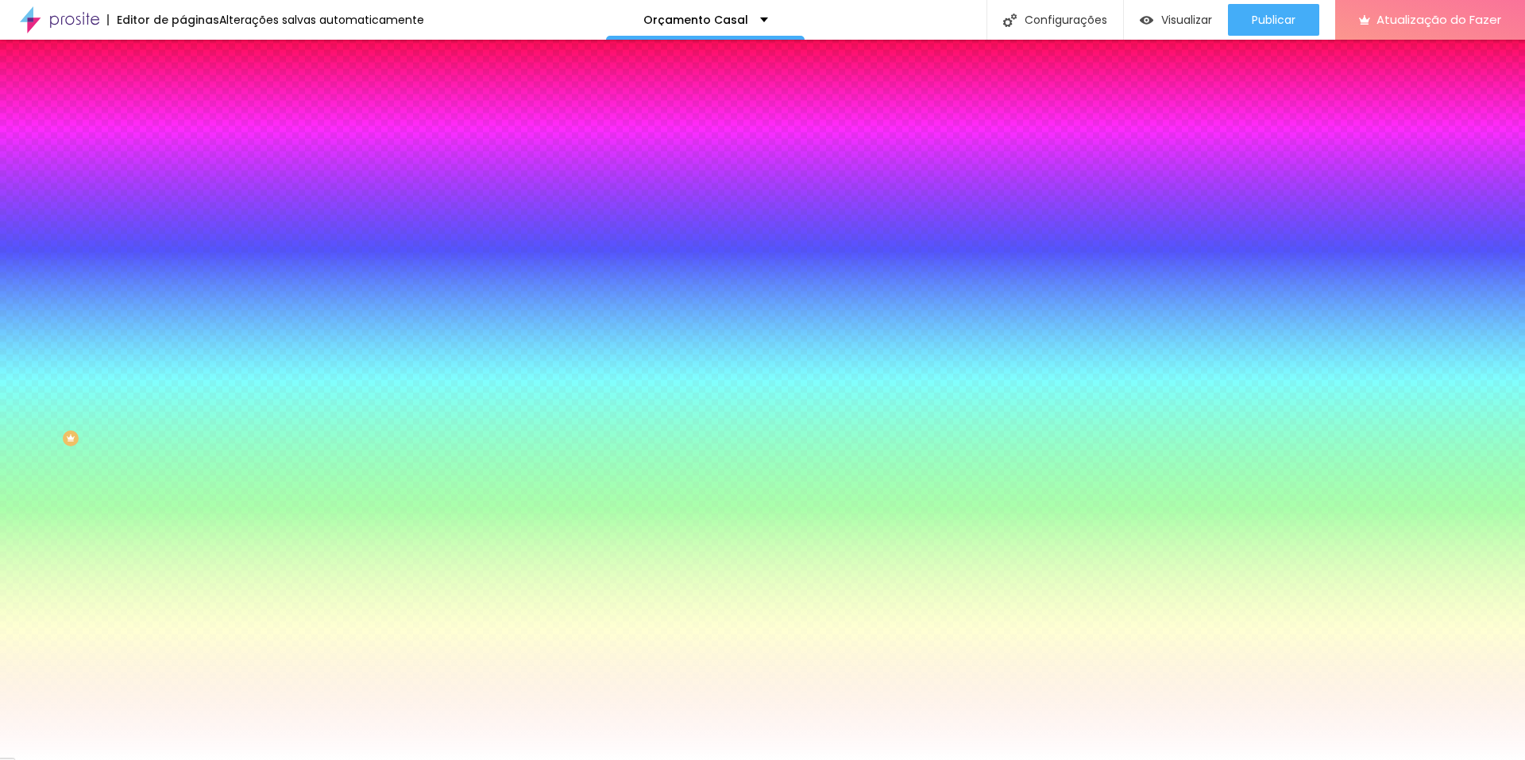
type input "#FFFFFF"
type input "4"
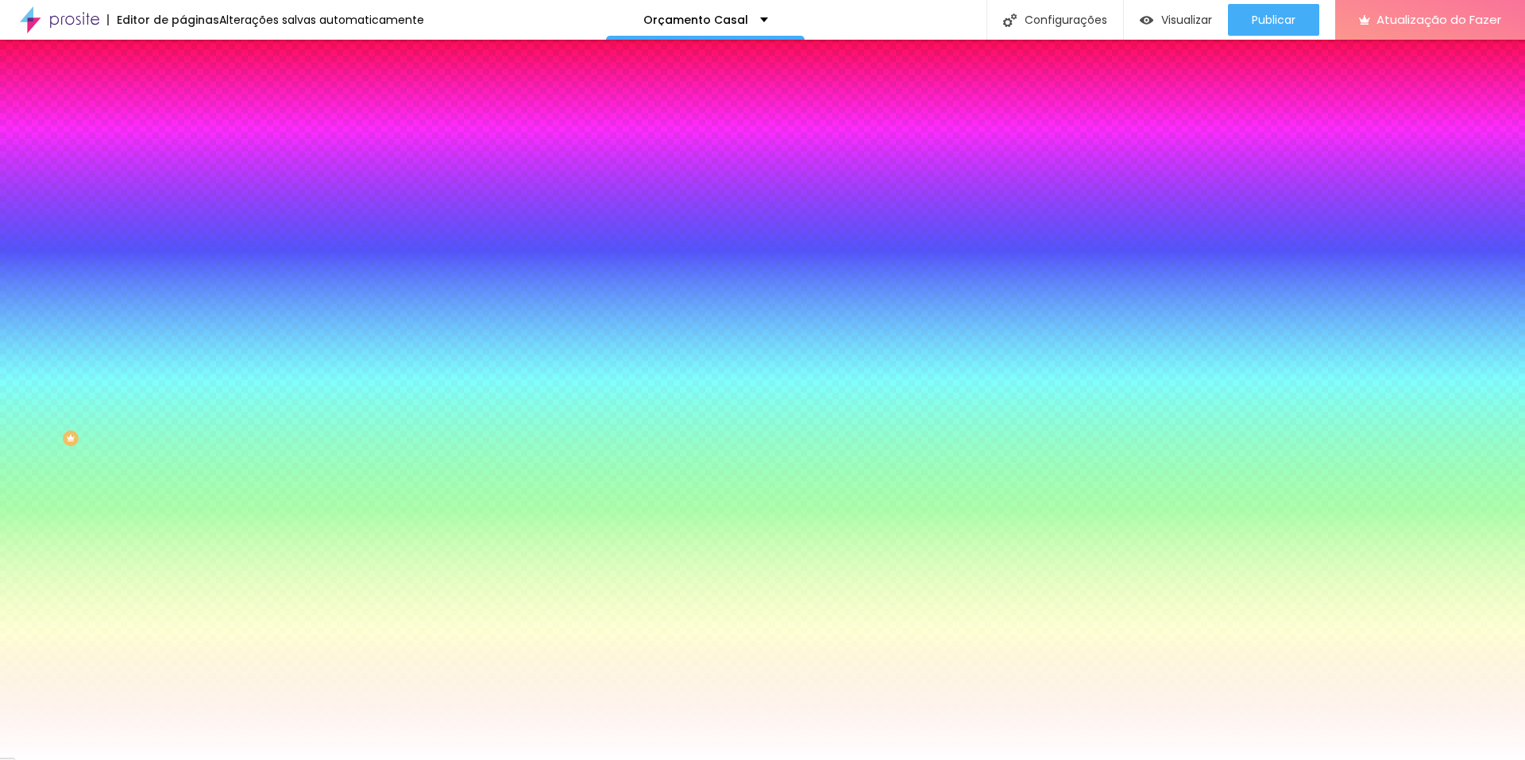
type input "4"
type input "3.9"
type input "1.6"
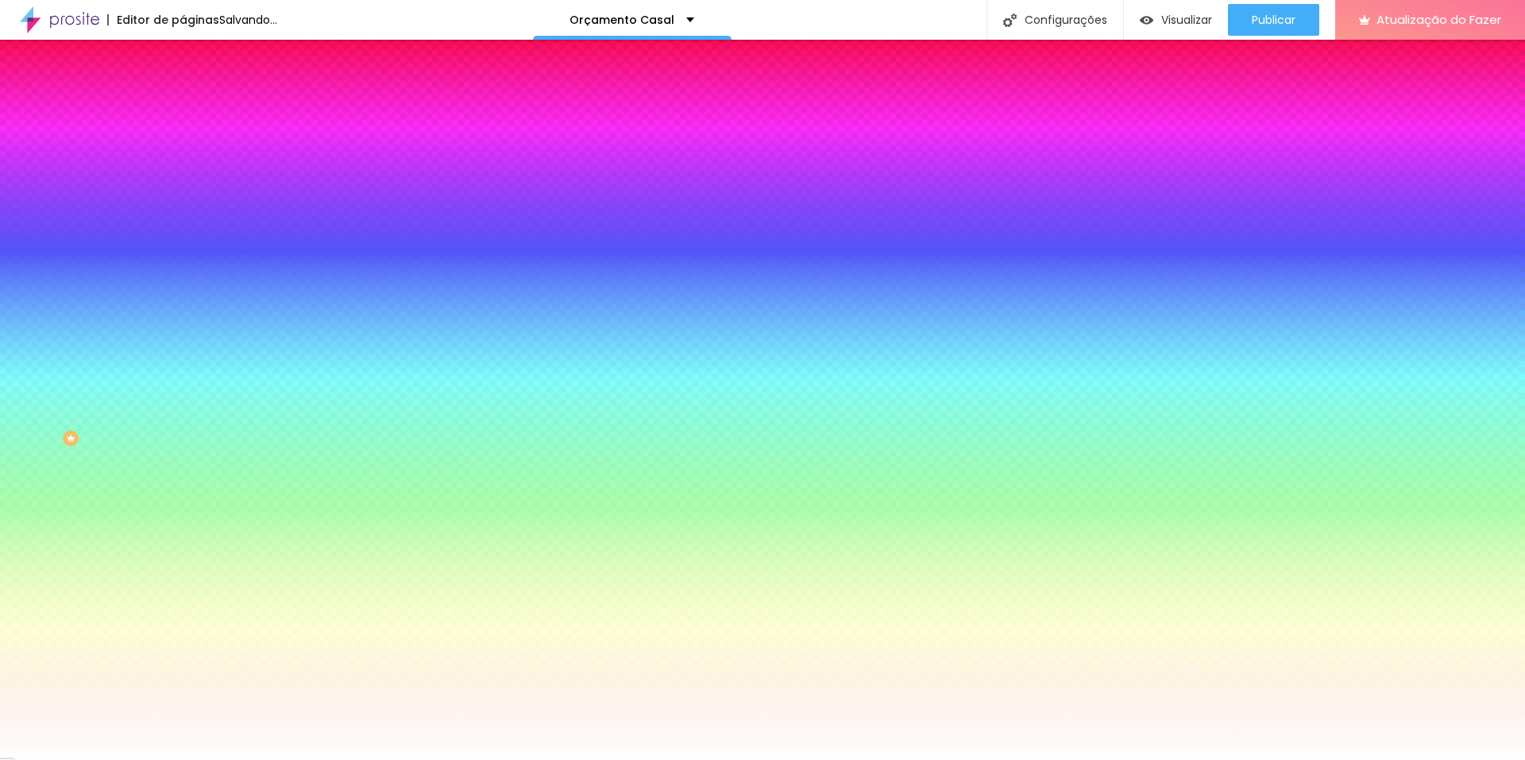
drag, startPoint x: 249, startPoint y: 346, endPoint x: 222, endPoint y: 350, distance: 27.3
type input "0"
drag, startPoint x: 214, startPoint y: 346, endPoint x: 182, endPoint y: 345, distance: 31.8
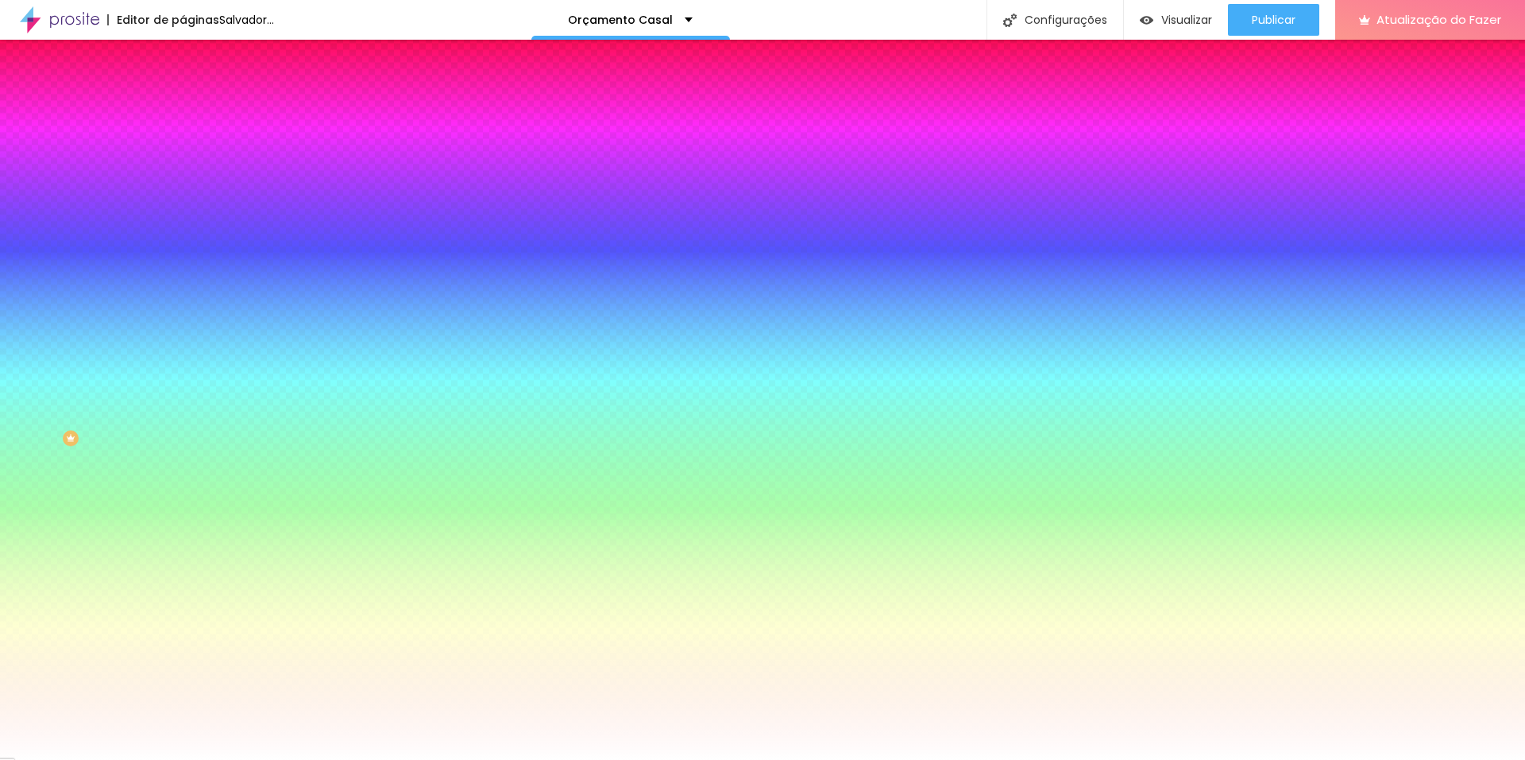
type input "0"
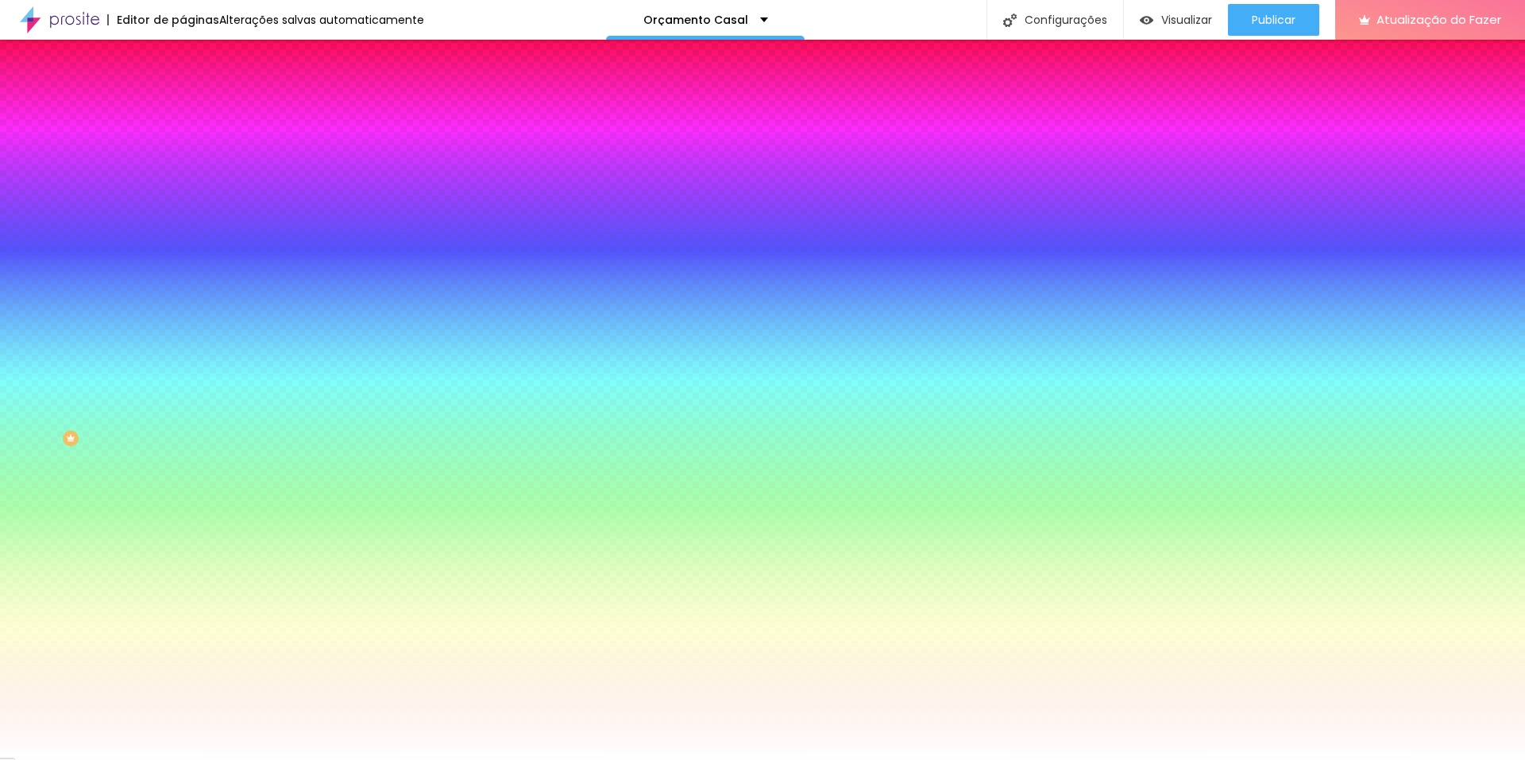
select select "OpenSansBold"
click at [910, 760] on div at bounding box center [762, 760] width 1525 height 0
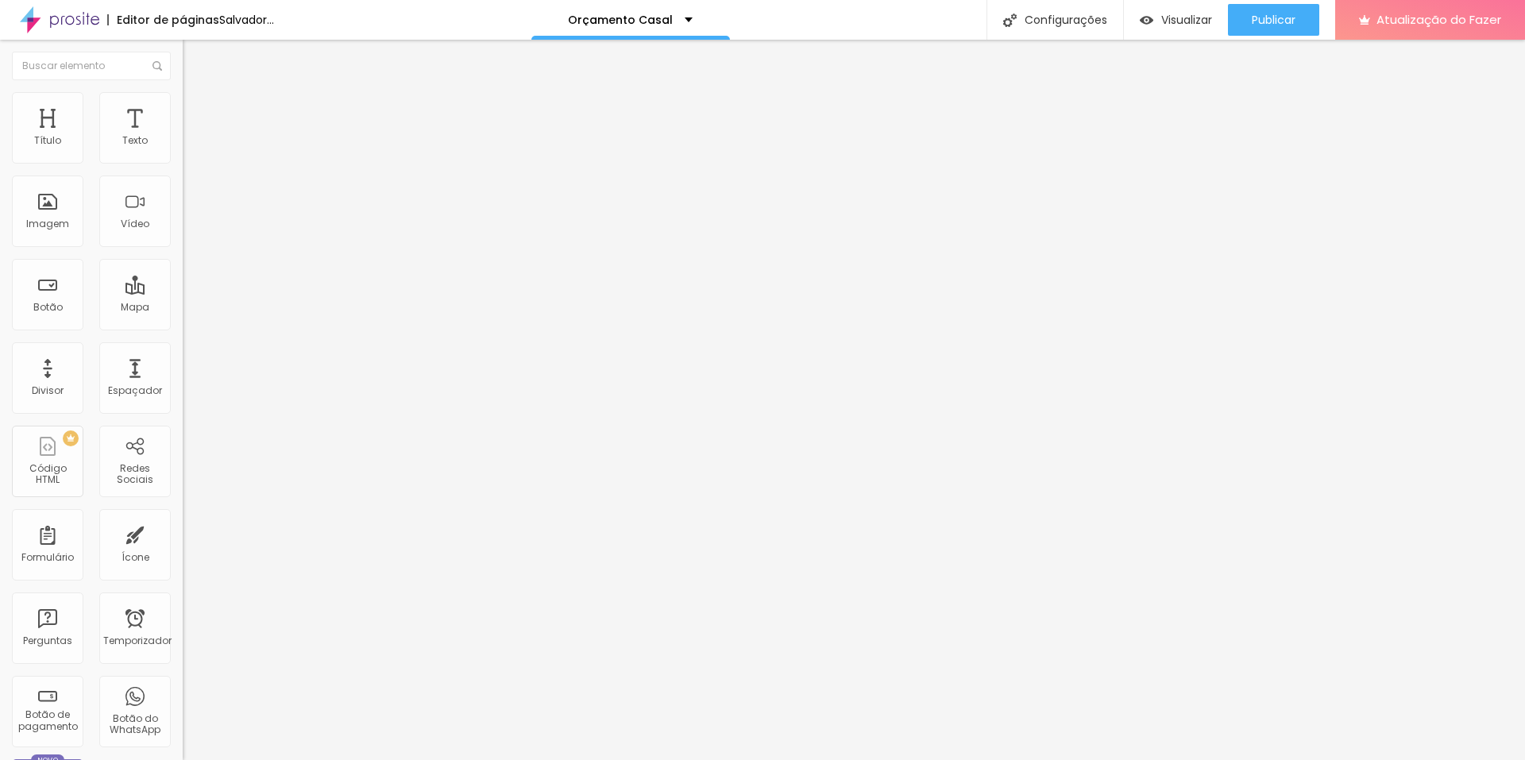
click at [183, 327] on input "[URL][DOMAIN_NAME]?" at bounding box center [278, 319] width 191 height 16
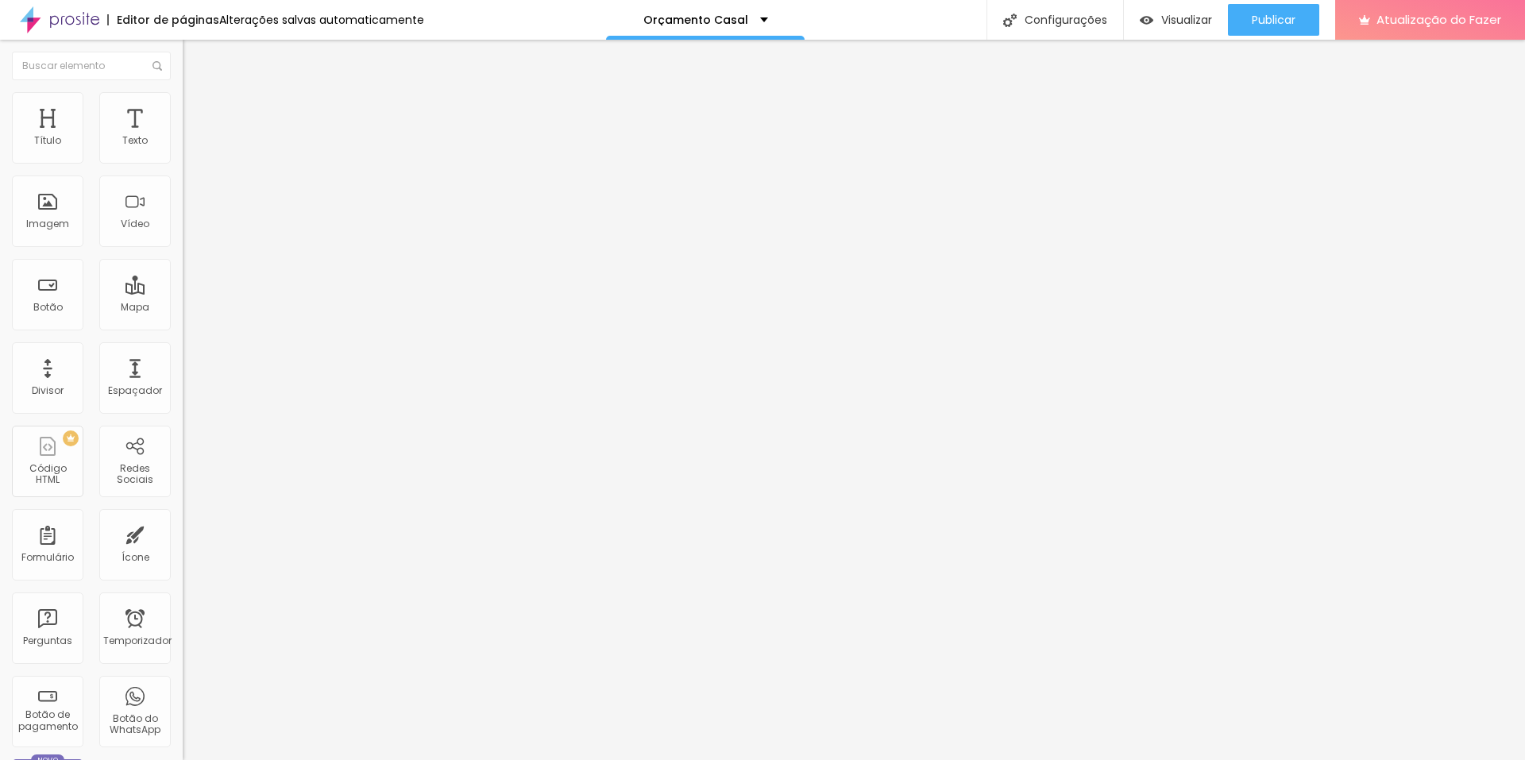
click at [183, 327] on input "[URL][DOMAIN_NAME]?" at bounding box center [278, 319] width 191 height 16
paste input "[URL][DOMAIN_NAME]?"
type input "[URL][DOMAIN_NAME]?"
click at [183, 408] on div "Editar nulo Conteúdo Estilo Avançado Texto CONTRATAR AGORA Alinhamento Tamanho …" at bounding box center [274, 400] width 183 height 721
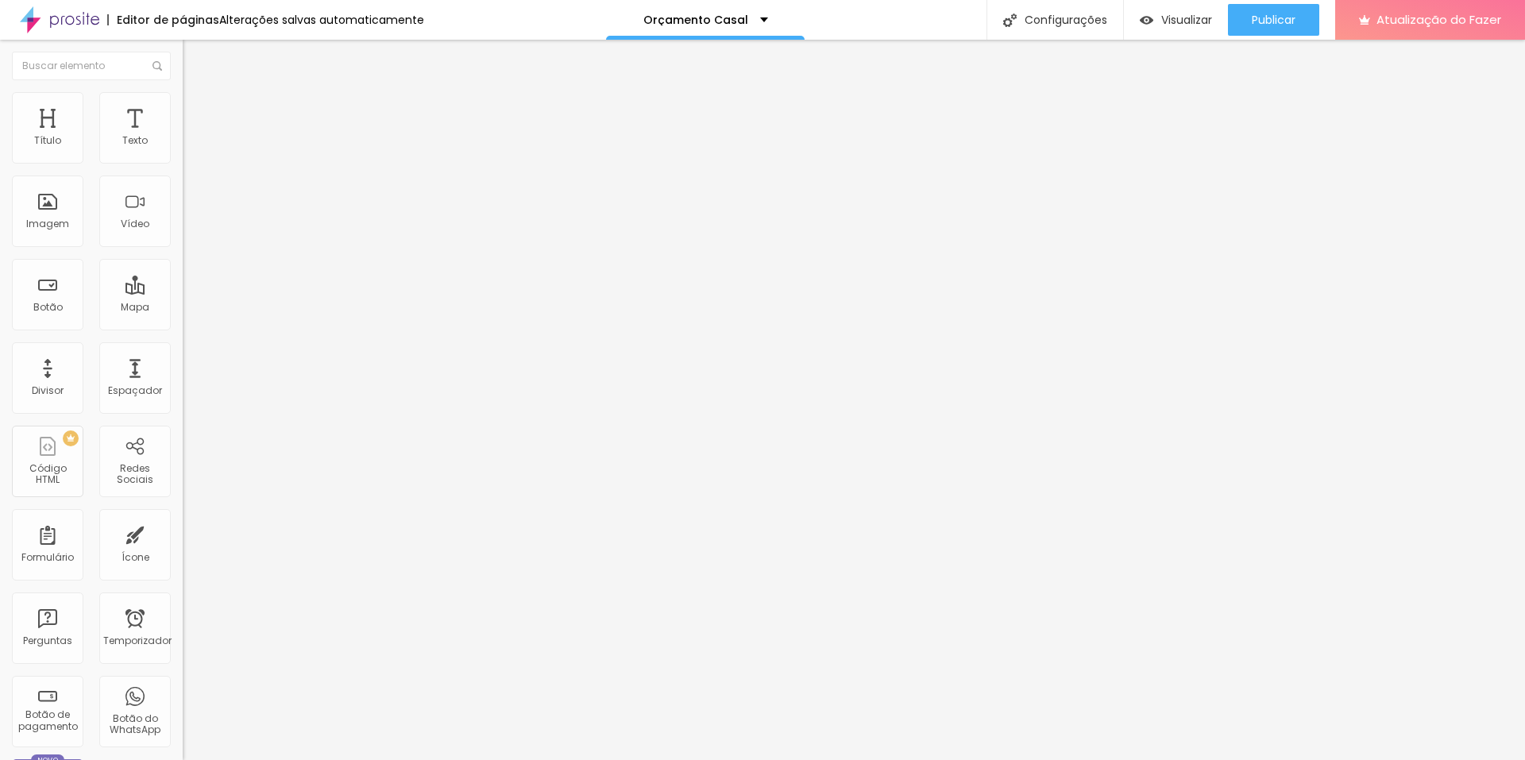
scroll to position [0, 0]
click at [183, 95] on img at bounding box center [190, 99] width 14 height 14
click at [183, 150] on font "Título 2" at bounding box center [209, 140] width 52 height 20
click at [183, 173] on div "Título 4 H4" at bounding box center [274, 167] width 183 height 11
click at [183, 161] on span "Título 3" at bounding box center [206, 155] width 46 height 14
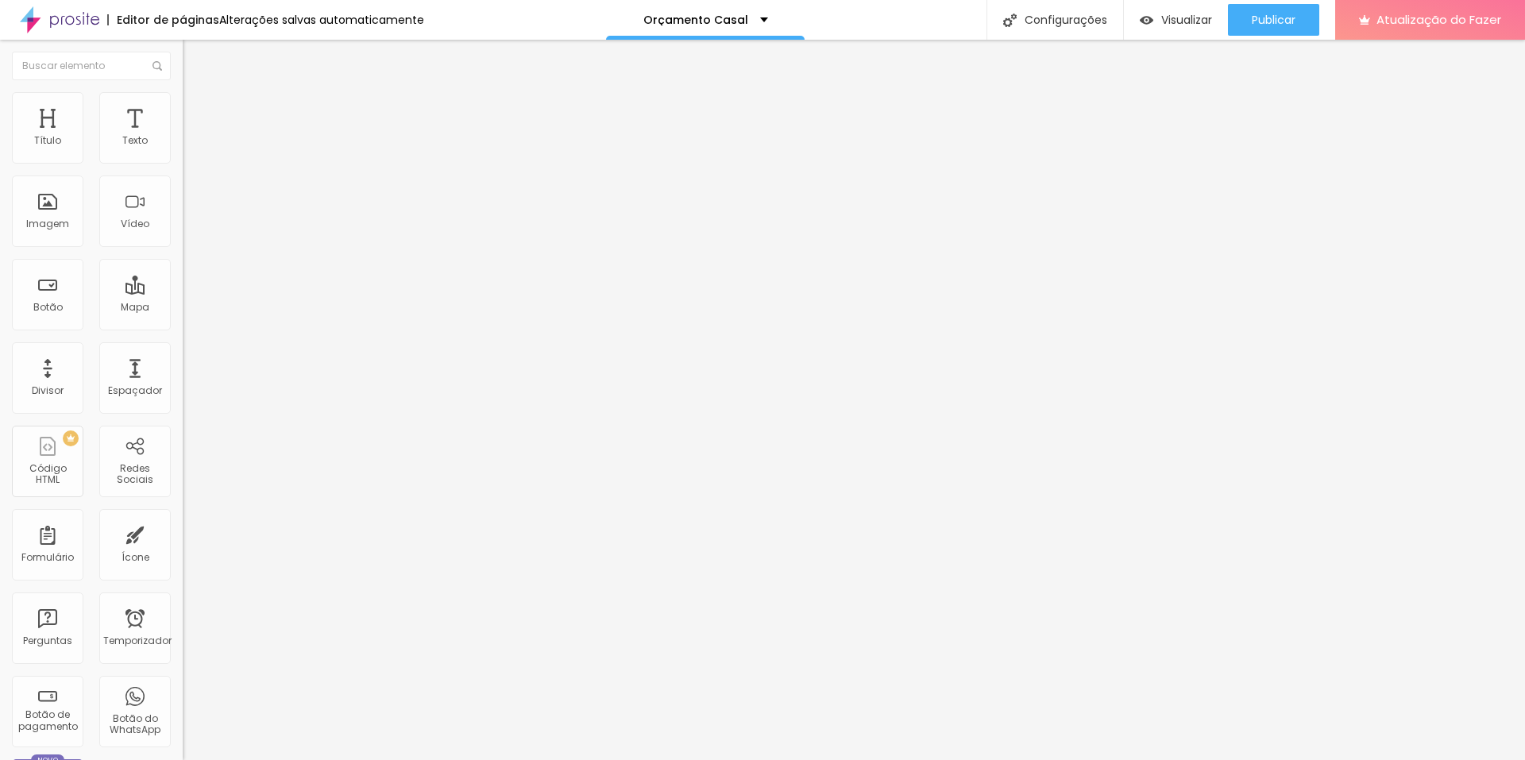
click at [183, 177] on font "Título 4" at bounding box center [204, 169] width 43 height 16
click at [183, 187] on font "Título 5" at bounding box center [201, 180] width 36 height 14
click at [183, 137] on font "Título 1" at bounding box center [209, 125] width 53 height 22
click at [183, 331] on img at bounding box center [274, 283] width 183 height 183
click at [183, 102] on img at bounding box center [190, 99] width 14 height 14
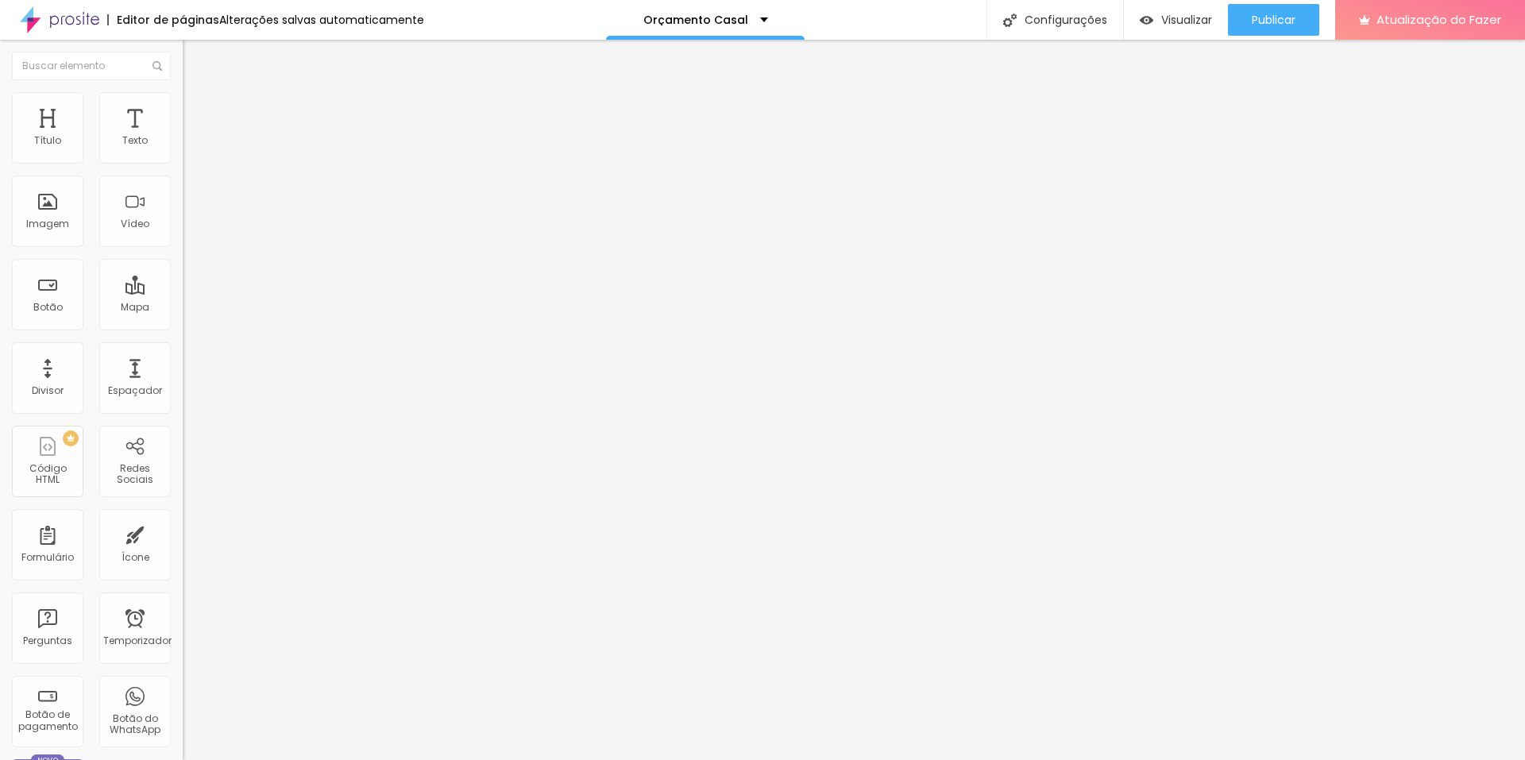
click at [183, 152] on div "10 Espaço de cima" at bounding box center [274, 220] width 183 height 225
click at [183, 333] on img at bounding box center [274, 424] width 183 height 183
click at [183, 52] on button "Editar nulo" at bounding box center [274, 58] width 183 height 37
click at [197, 107] on font "Avançado" at bounding box center [223, 103] width 52 height 14
click at [183, 92] on li "Estilo" at bounding box center [274, 84] width 183 height 16
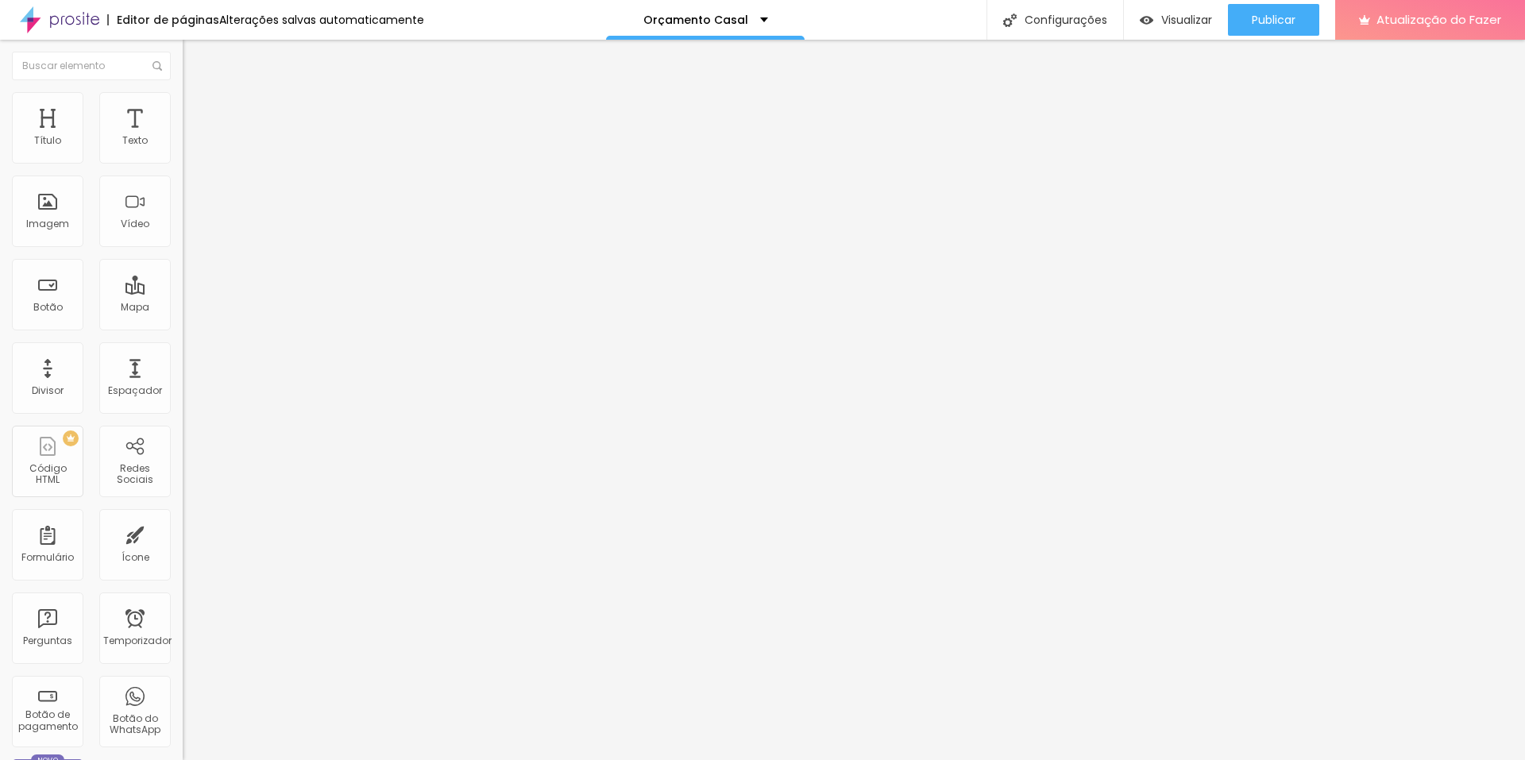
click at [189, 148] on icon "button" at bounding box center [194, 143] width 10 height 10
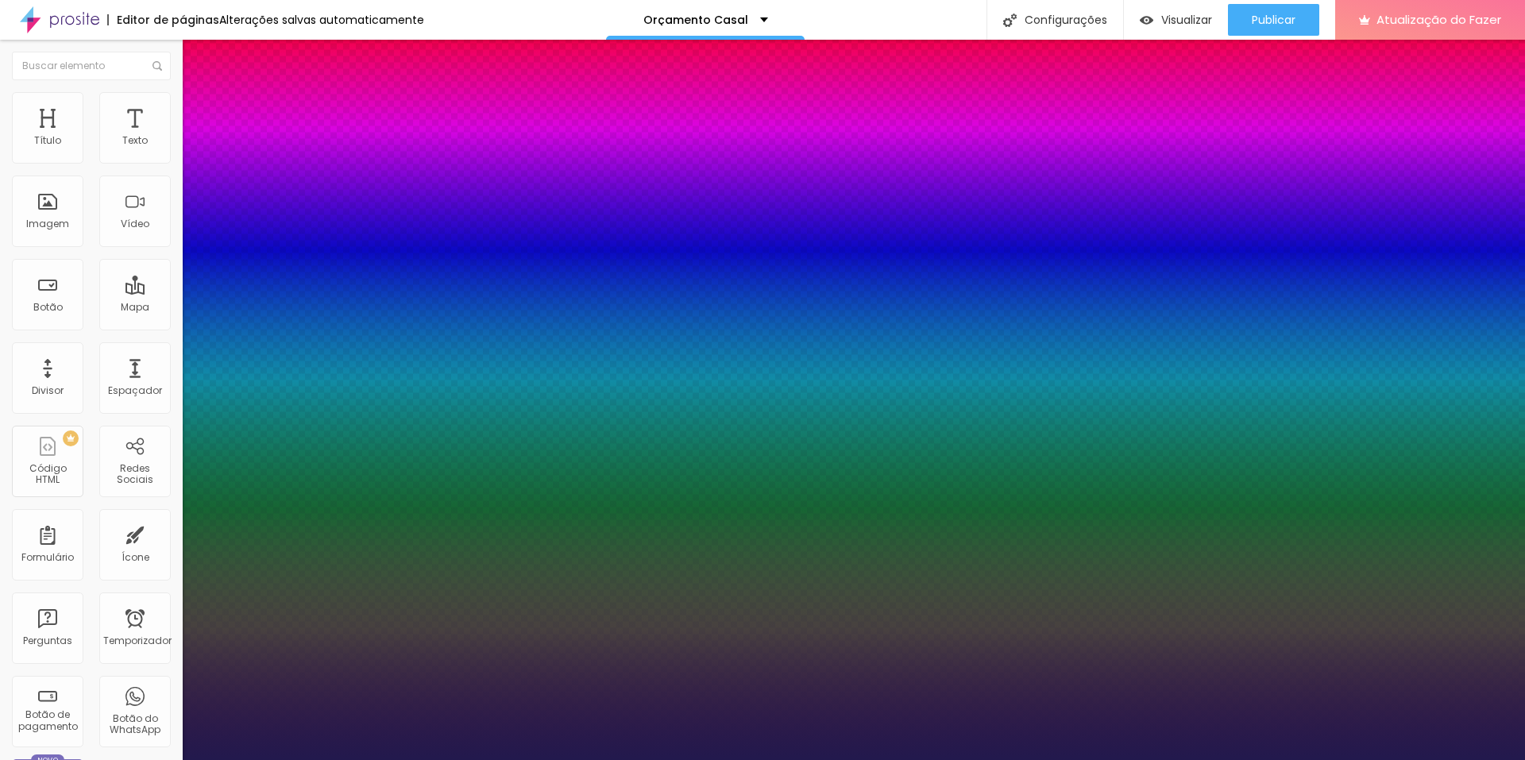
type input "1"
select select "Alice"
type input "1"
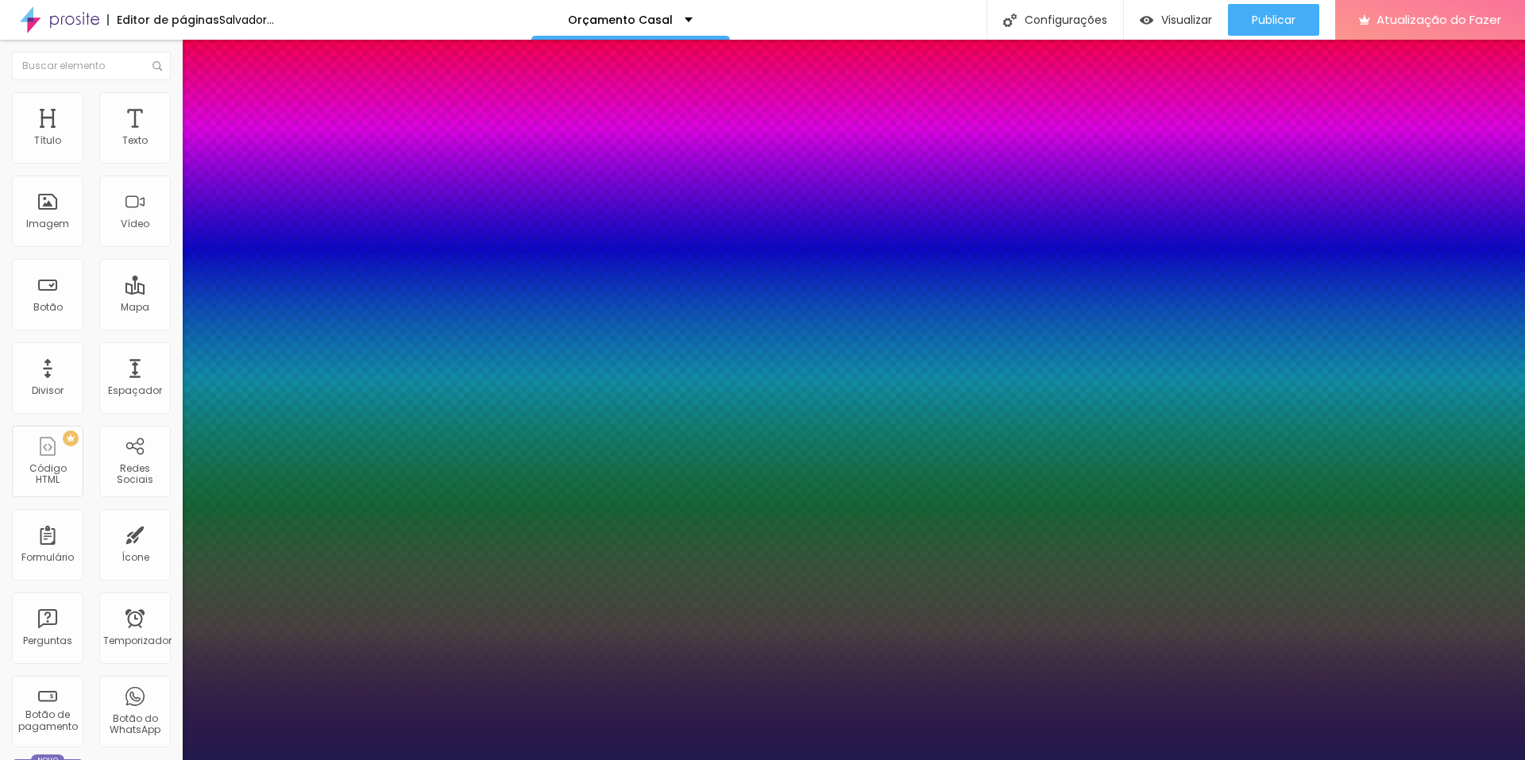
click at [585, 760] on div at bounding box center [762, 760] width 1525 height 0
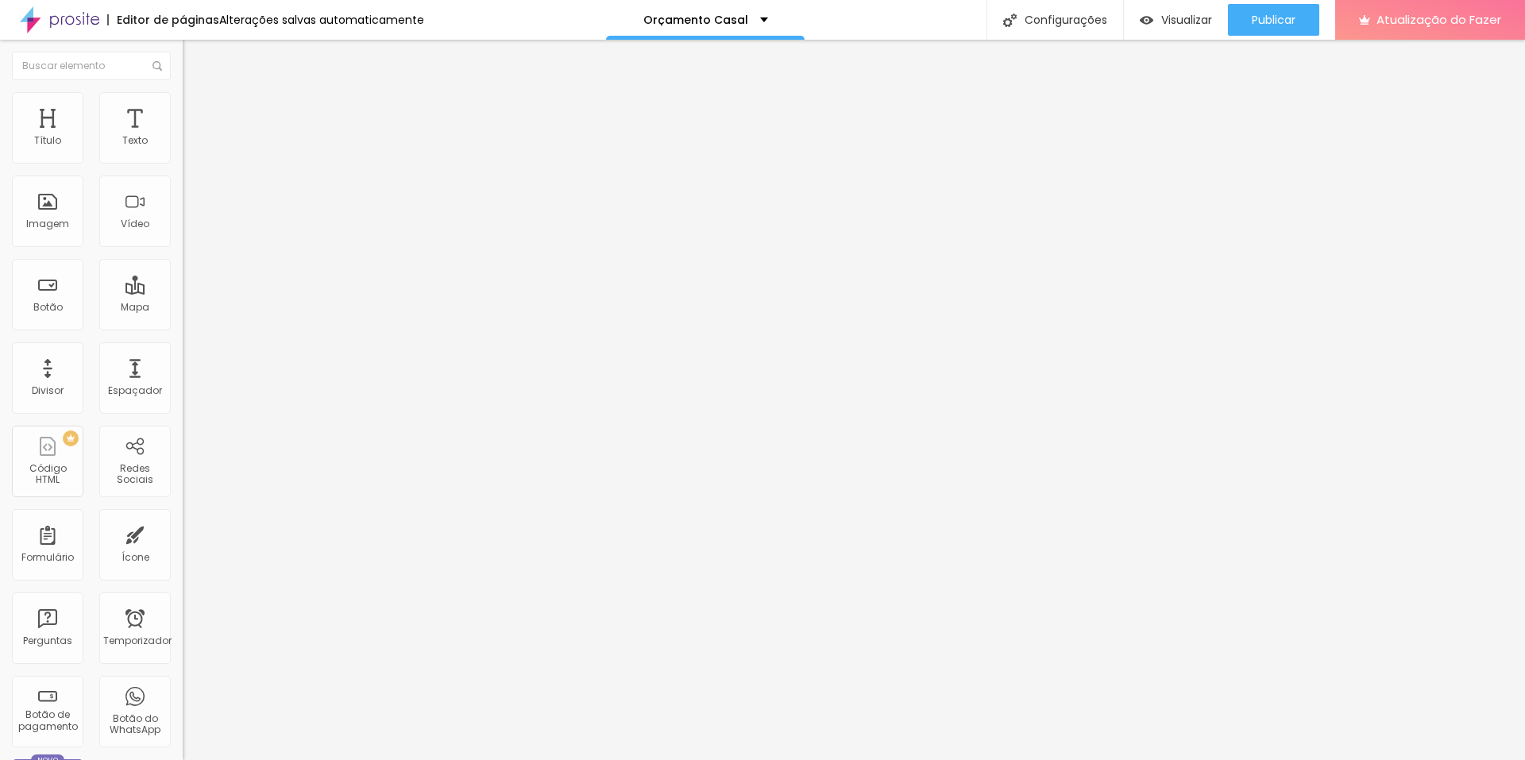
click at [183, 102] on li "Avançado" at bounding box center [274, 100] width 183 height 16
click at [183, 92] on li "Estilo" at bounding box center [274, 84] width 183 height 16
click at [183, 153] on button "button" at bounding box center [194, 144] width 22 height 17
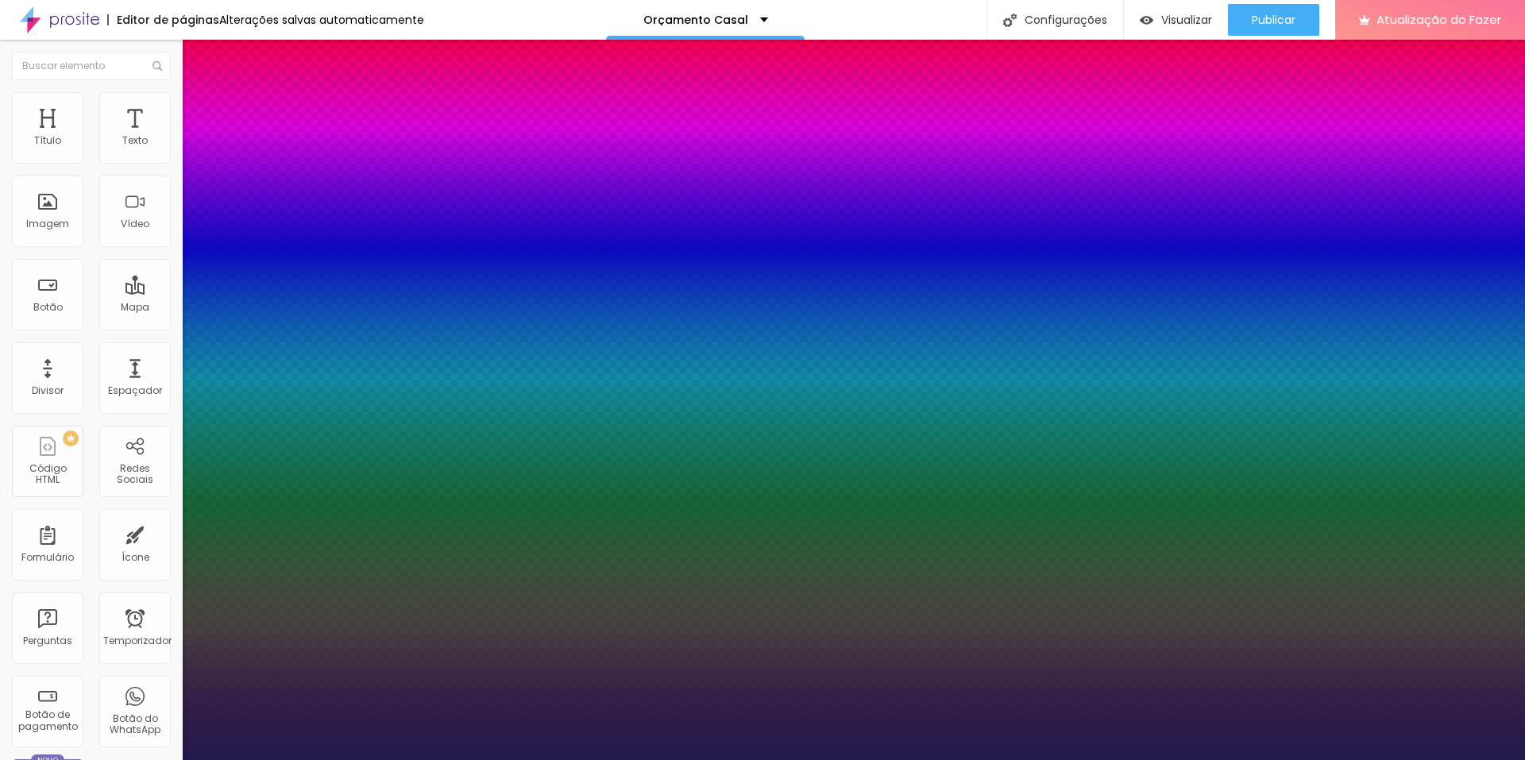
type input "1"
type input "50"
type input "1"
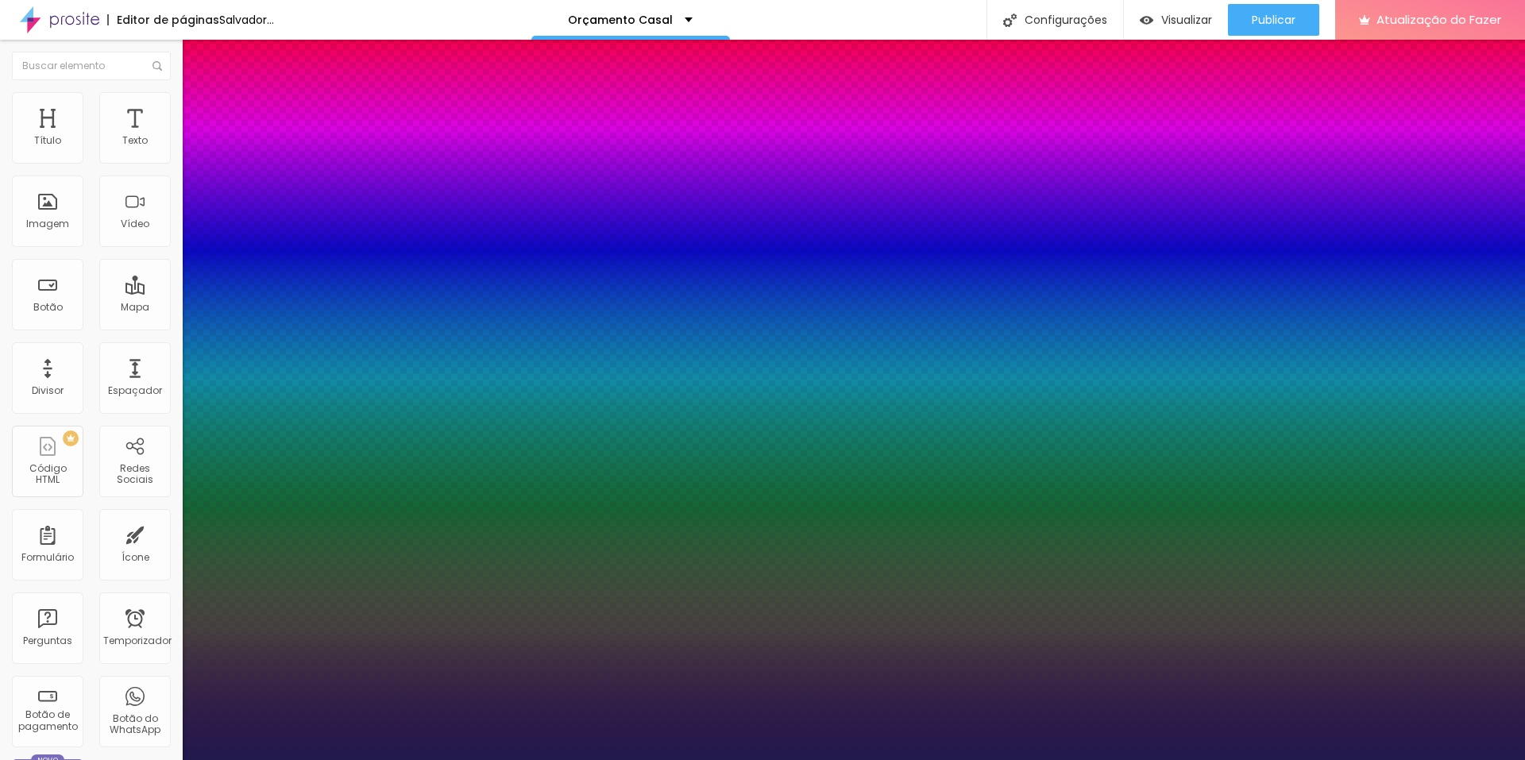
click at [476, 760] on div at bounding box center [762, 760] width 1525 height 0
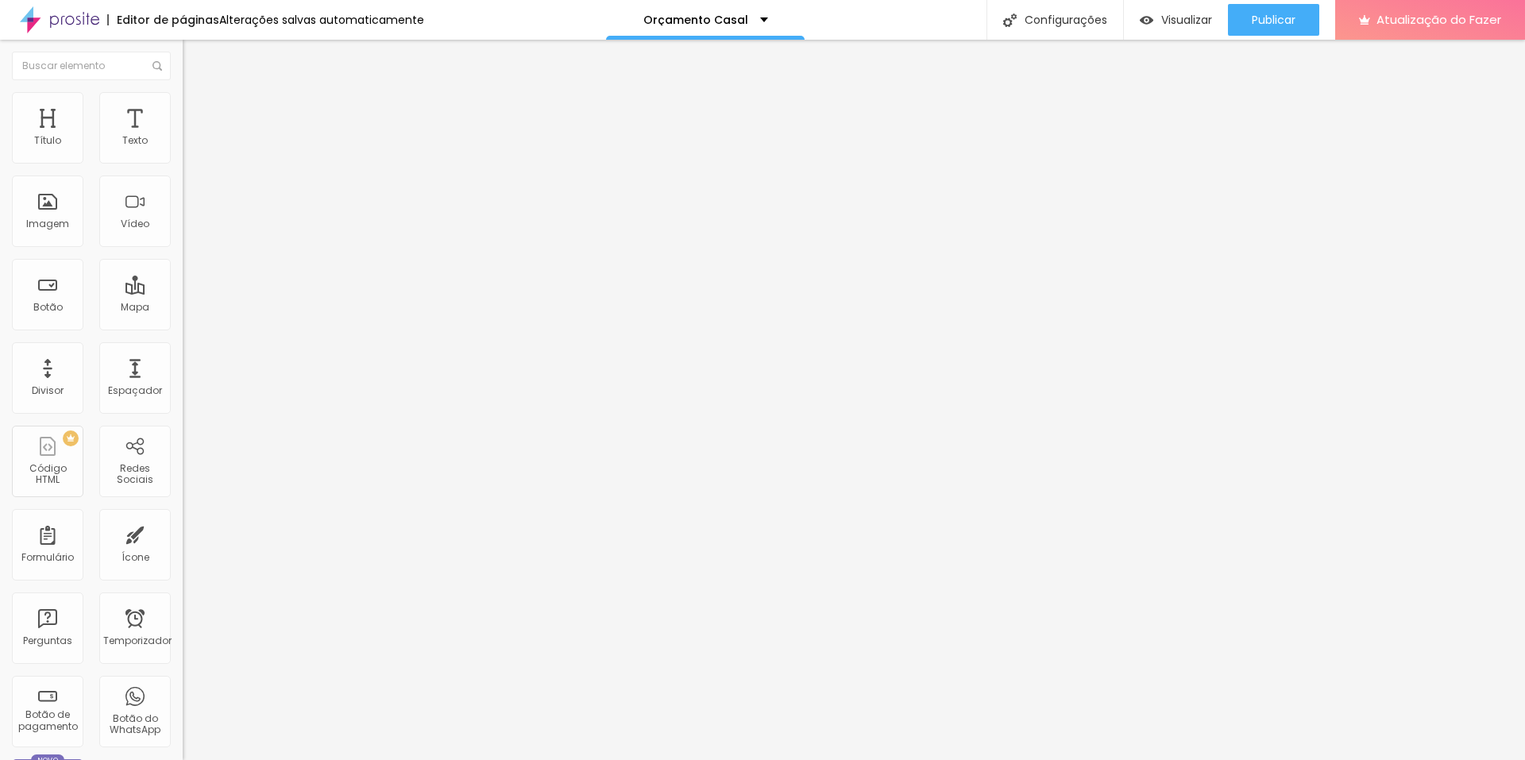
click at [183, 153] on button "button" at bounding box center [194, 144] width 22 height 17
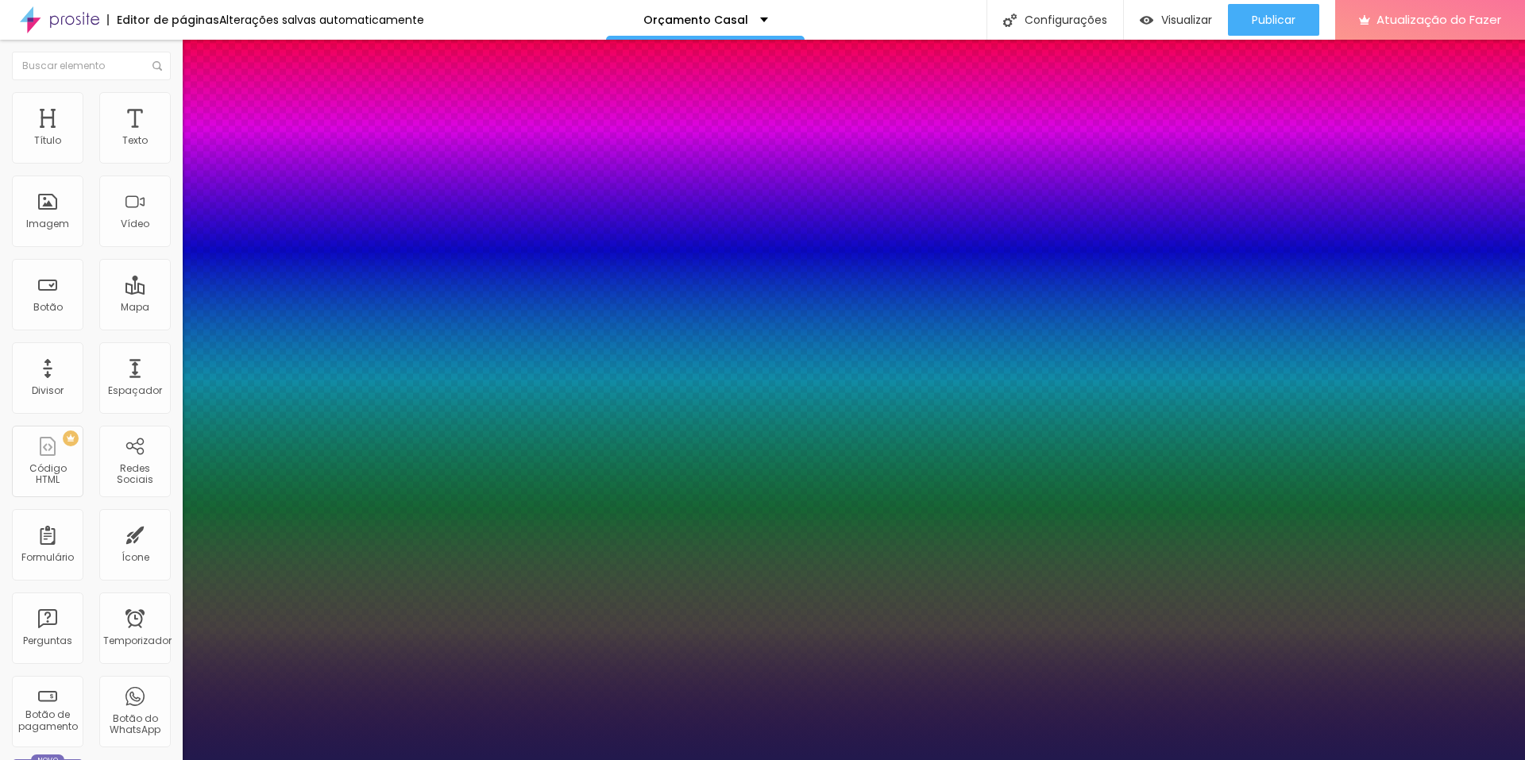
type input "1"
select select "[PERSON_NAME]"
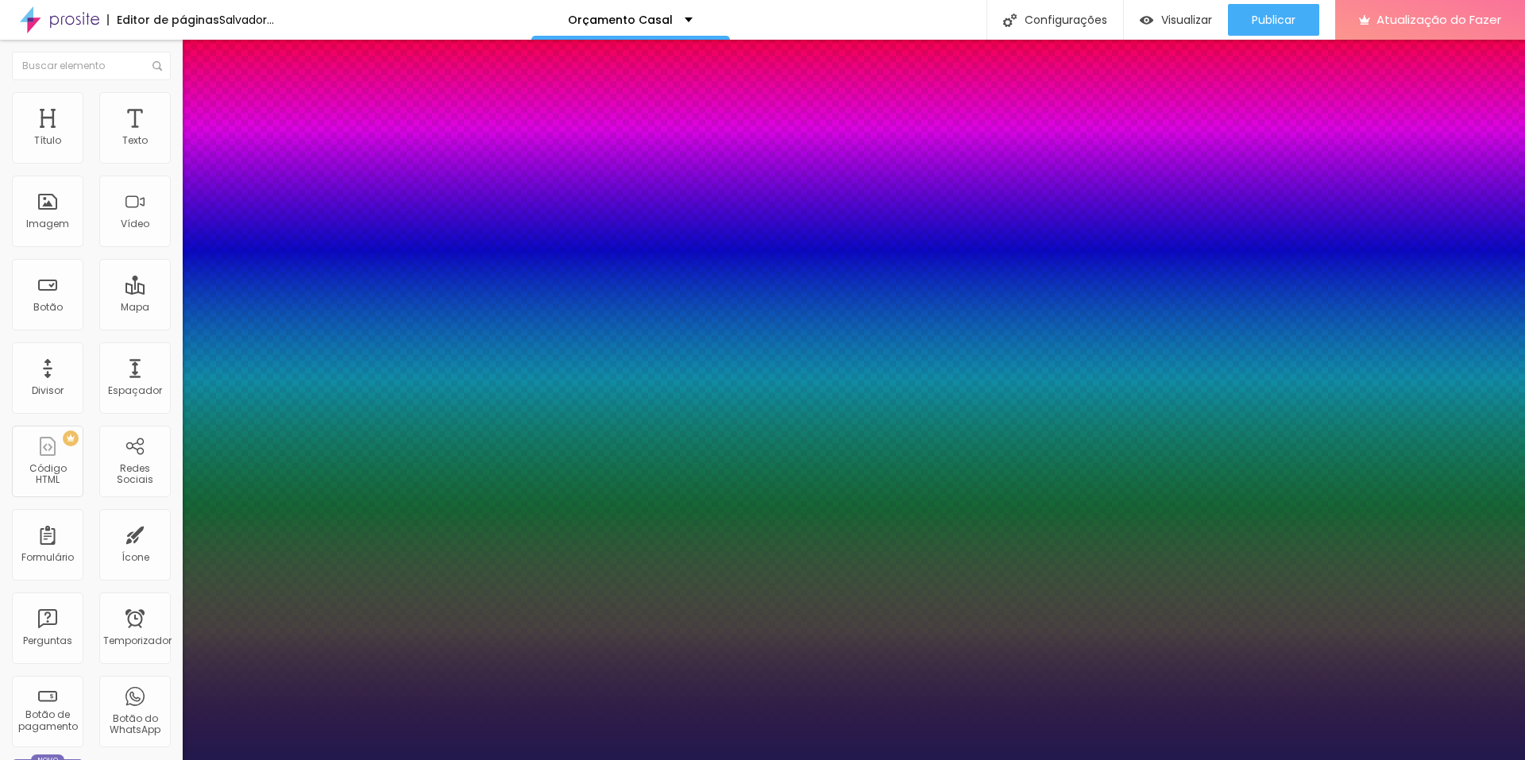
type input "1"
select select "Laila"
type input "1"
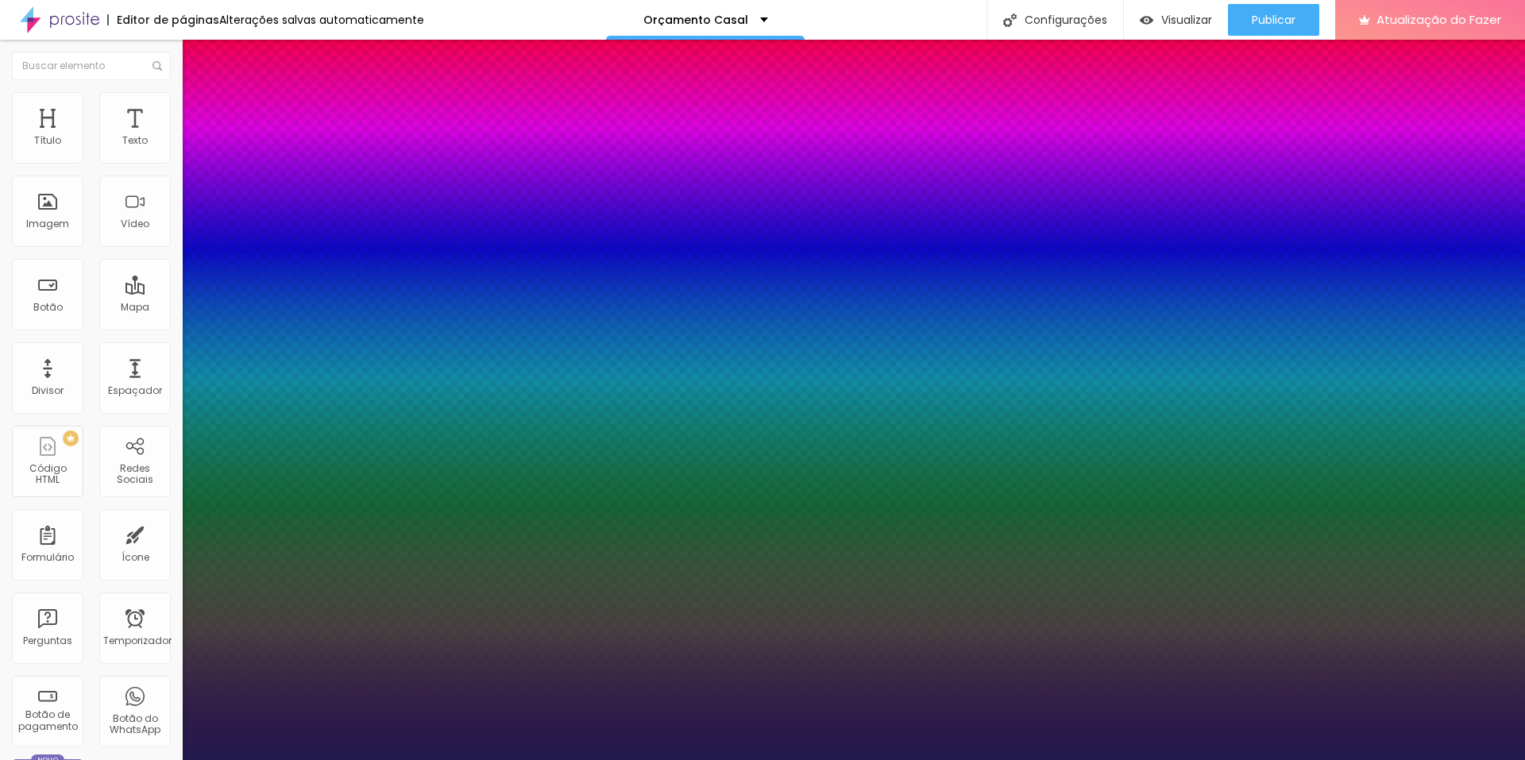
select select "Martel-Regular"
type input "1"
click at [1434, 760] on div at bounding box center [762, 760] width 1525 height 0
